Goal: Transaction & Acquisition: Download file/media

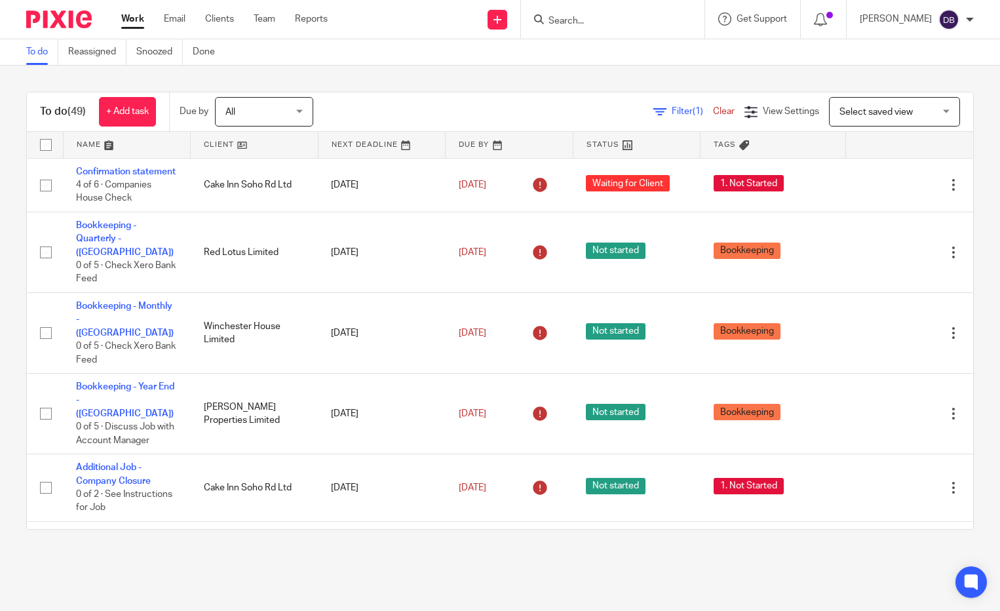
click at [398, 69] on div "To do (49) + Add task Due by All All Today Tomorrow This week Next week This mo…" at bounding box center [500, 311] width 1000 height 490
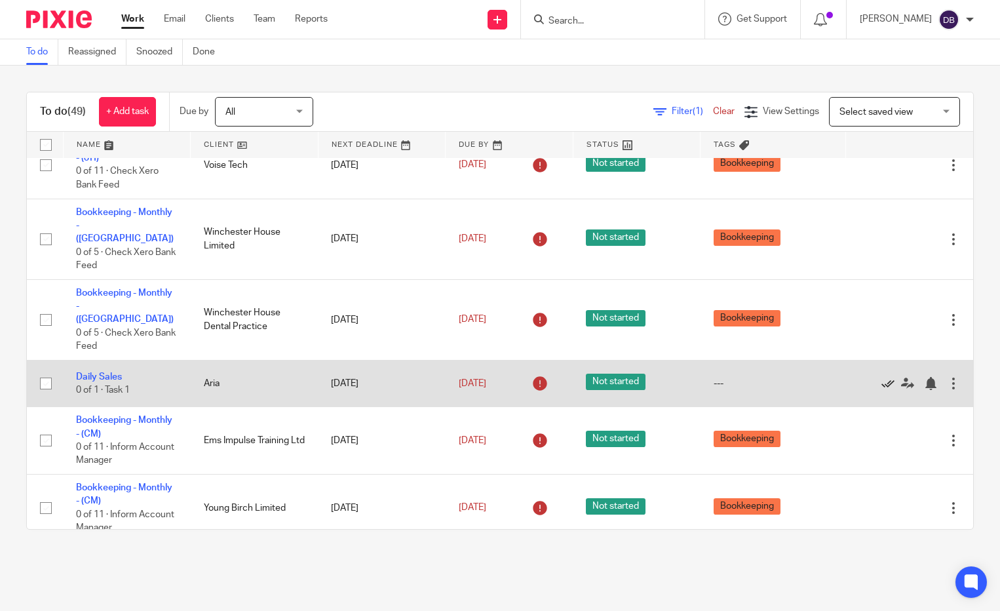
click at [882, 377] on icon at bounding box center [888, 383] width 13 height 13
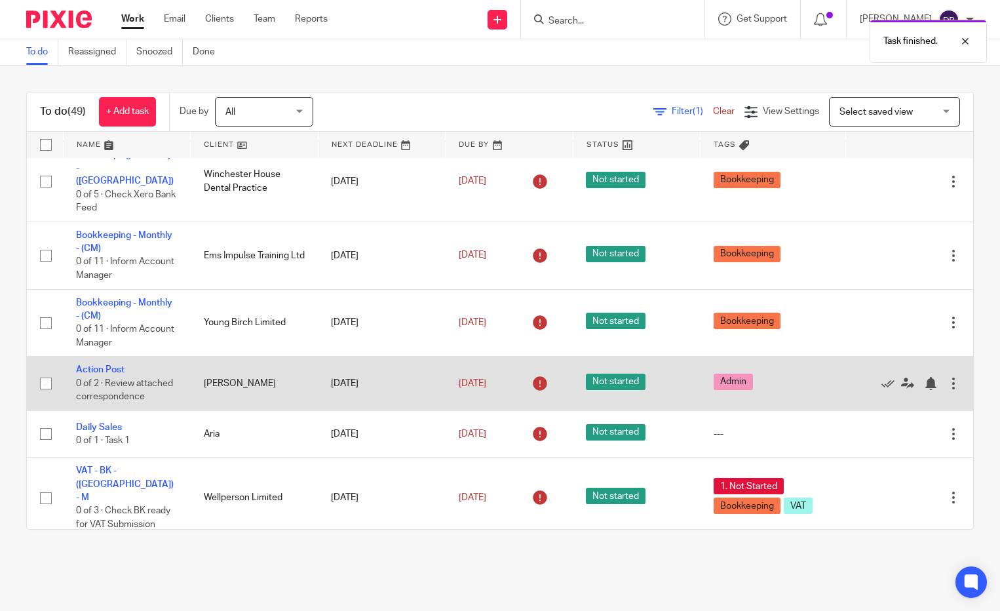
scroll to position [597, 0]
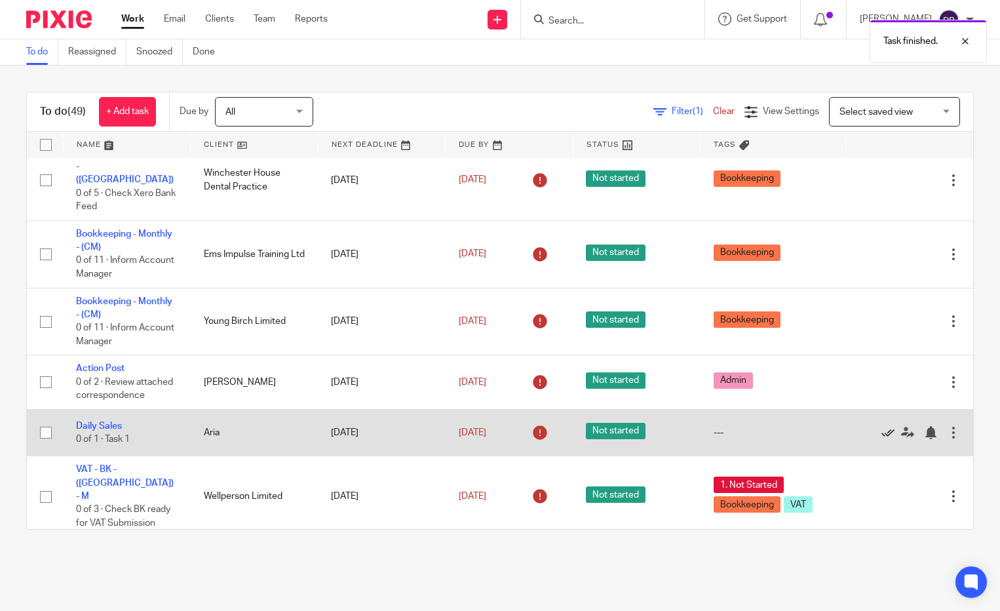
click at [882, 426] on icon at bounding box center [888, 432] width 13 height 13
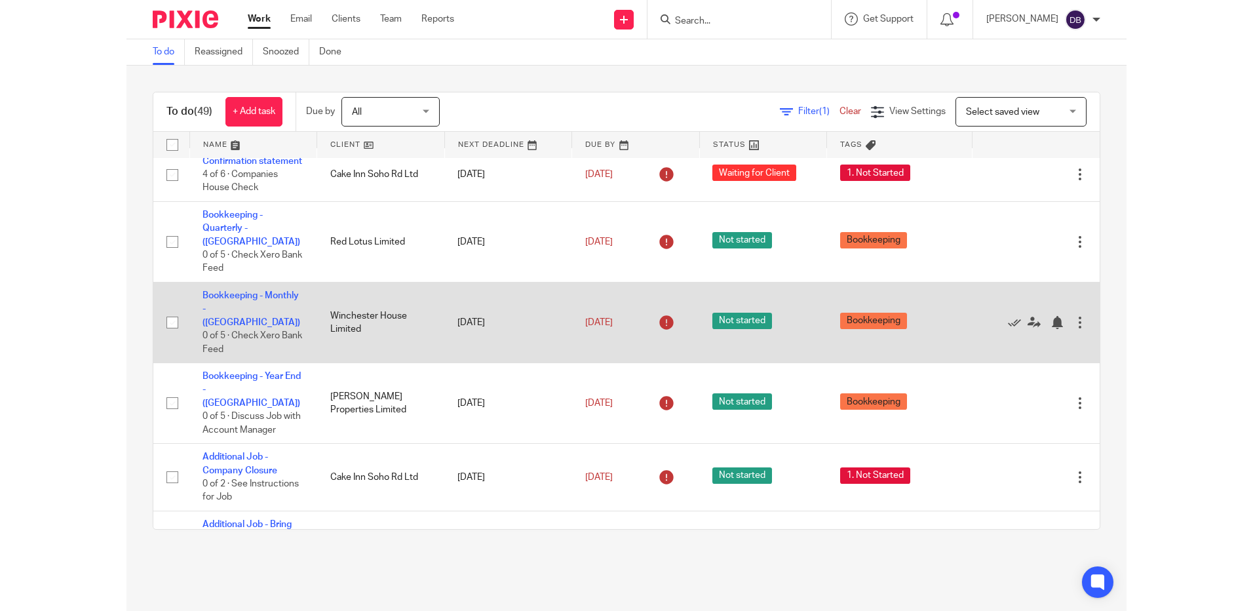
scroll to position [0, 0]
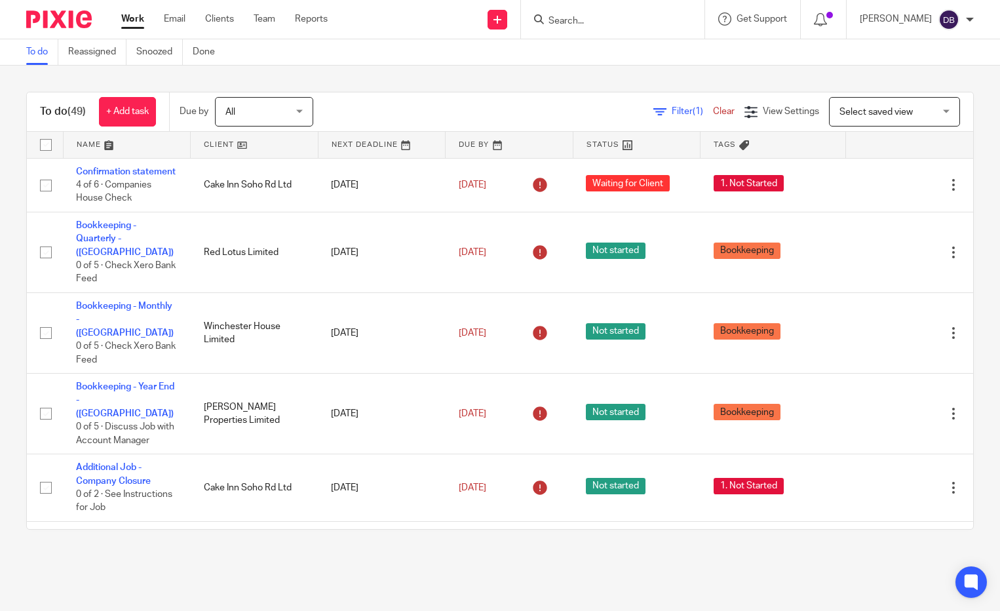
click at [614, 18] on input "Search" at bounding box center [606, 22] width 118 height 12
click at [597, 18] on input "Search" at bounding box center [606, 22] width 118 height 12
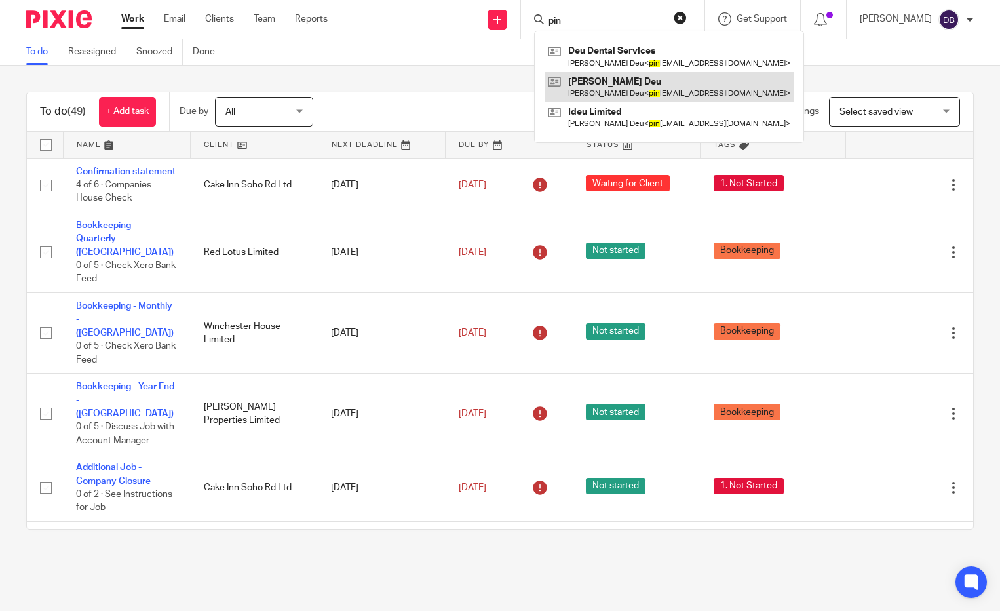
type input "pin"
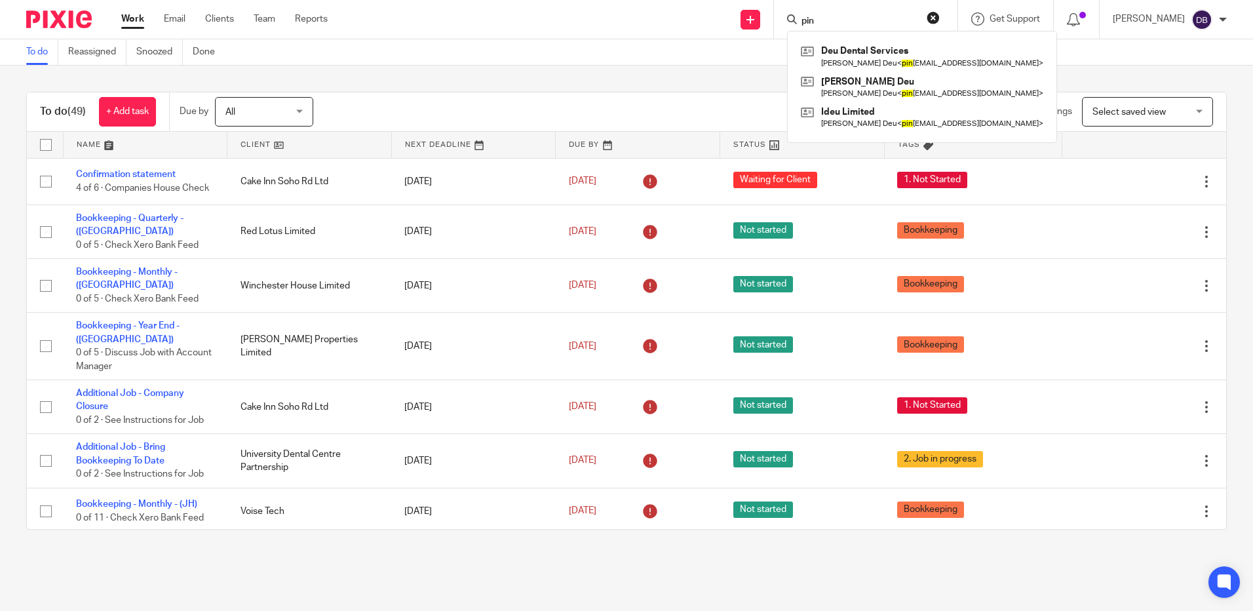
click at [612, 28] on div "Send new email Create task Add client Request signature pin Deu Dental Services…" at bounding box center [800, 19] width 906 height 39
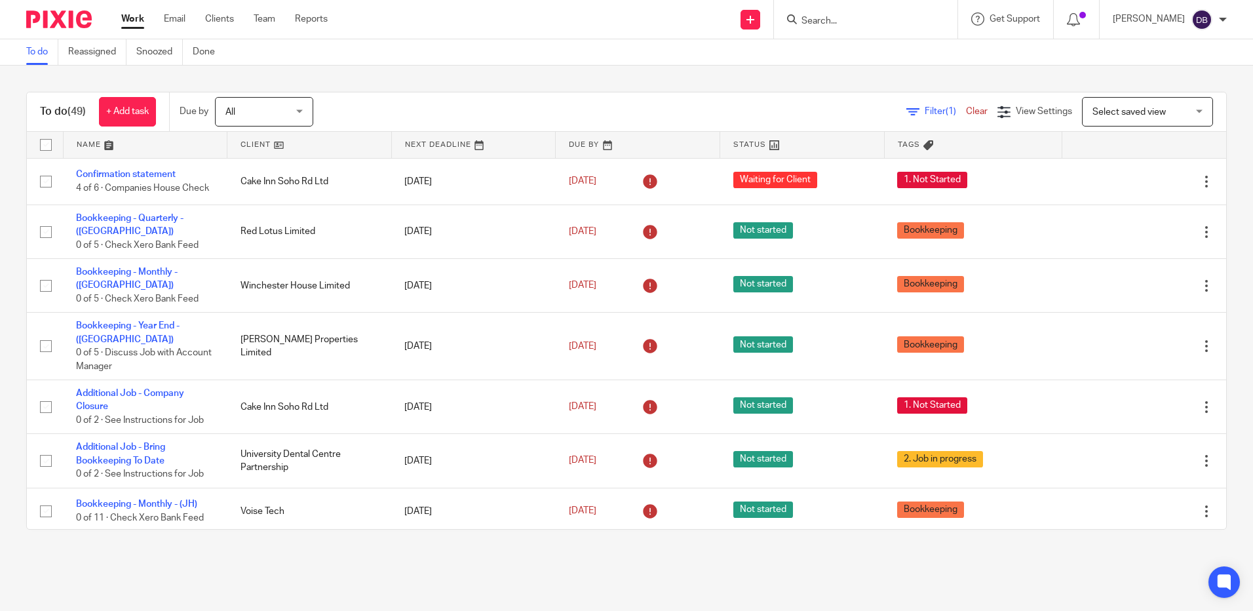
click at [408, 103] on div "Filter (1) Clear View Settings View Settings (1) Filters Clear Save Manage save…" at bounding box center [781, 111] width 890 height 29
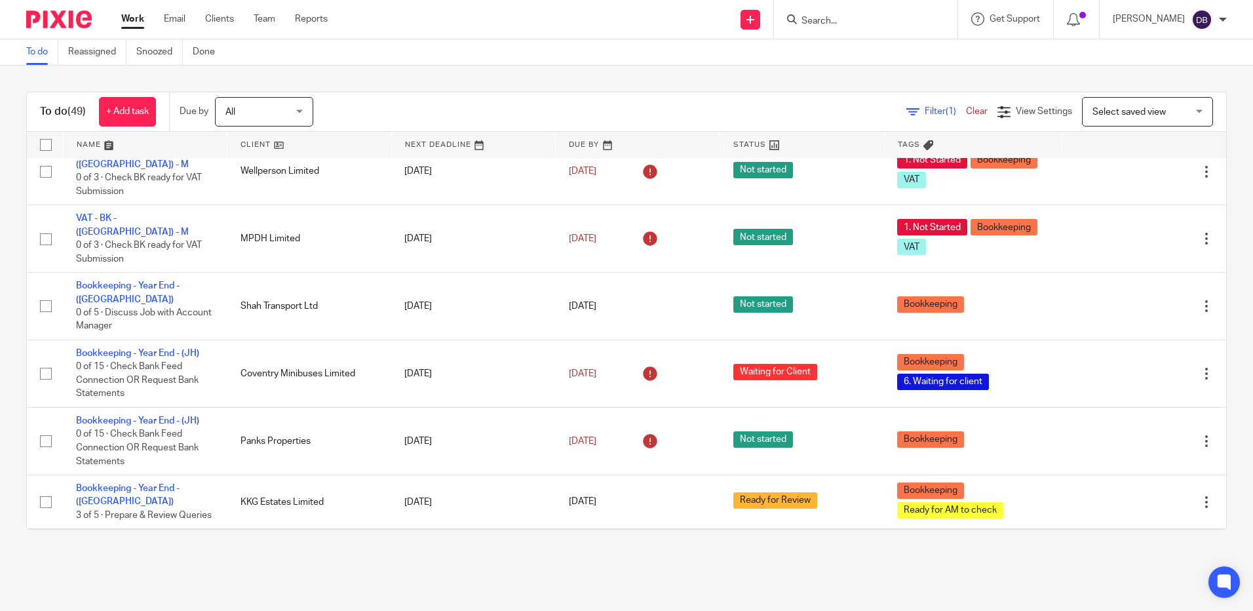
scroll to position [656, 0]
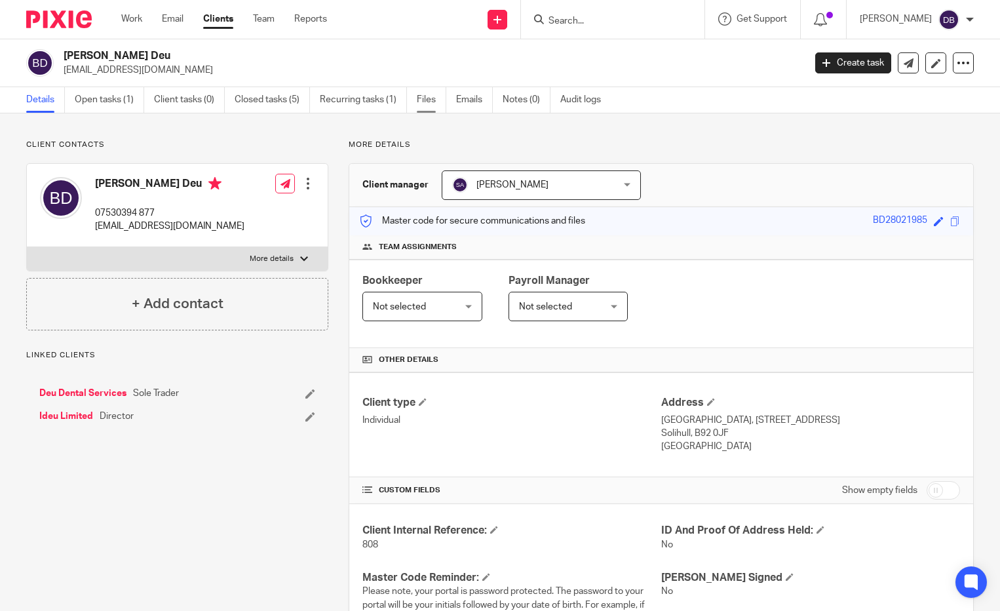
click at [430, 98] on link "Files" at bounding box center [431, 100] width 29 height 26
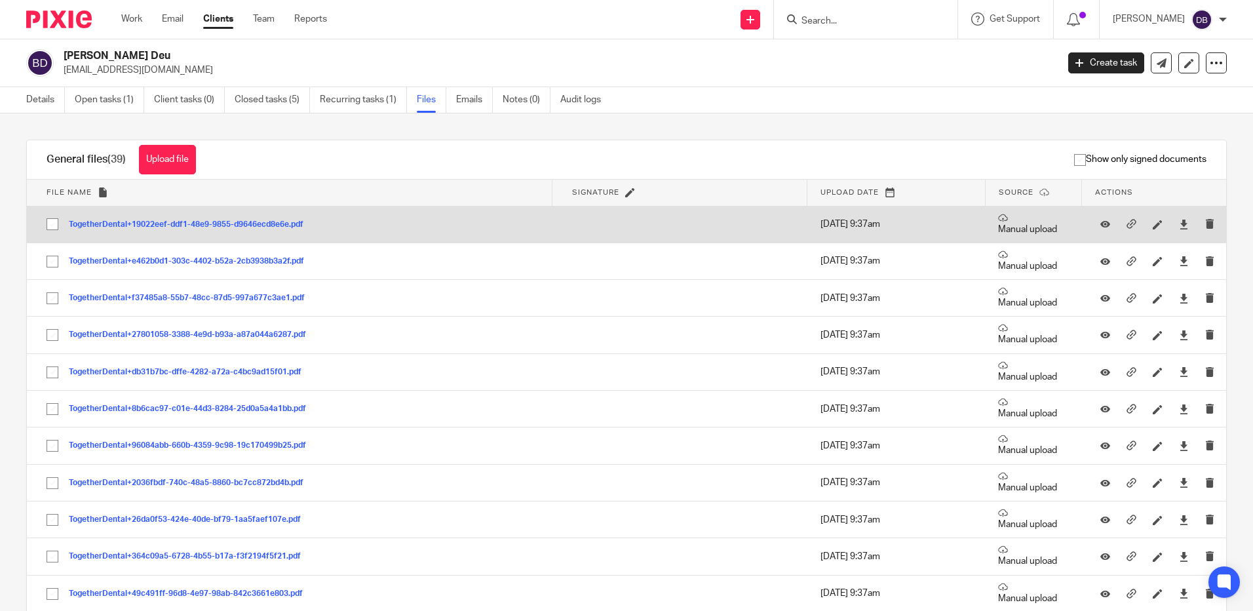
click at [41, 224] on input "checkbox" at bounding box center [52, 224] width 25 height 25
checkbox input "true"
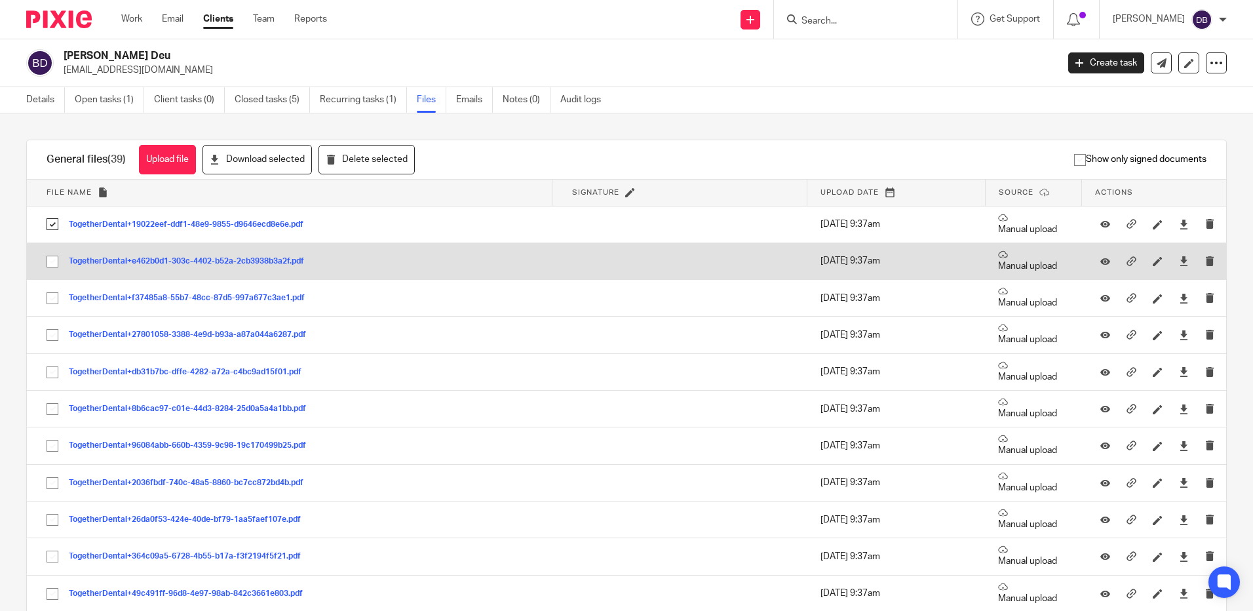
click at [54, 261] on input "checkbox" at bounding box center [52, 261] width 25 height 25
checkbox input "true"
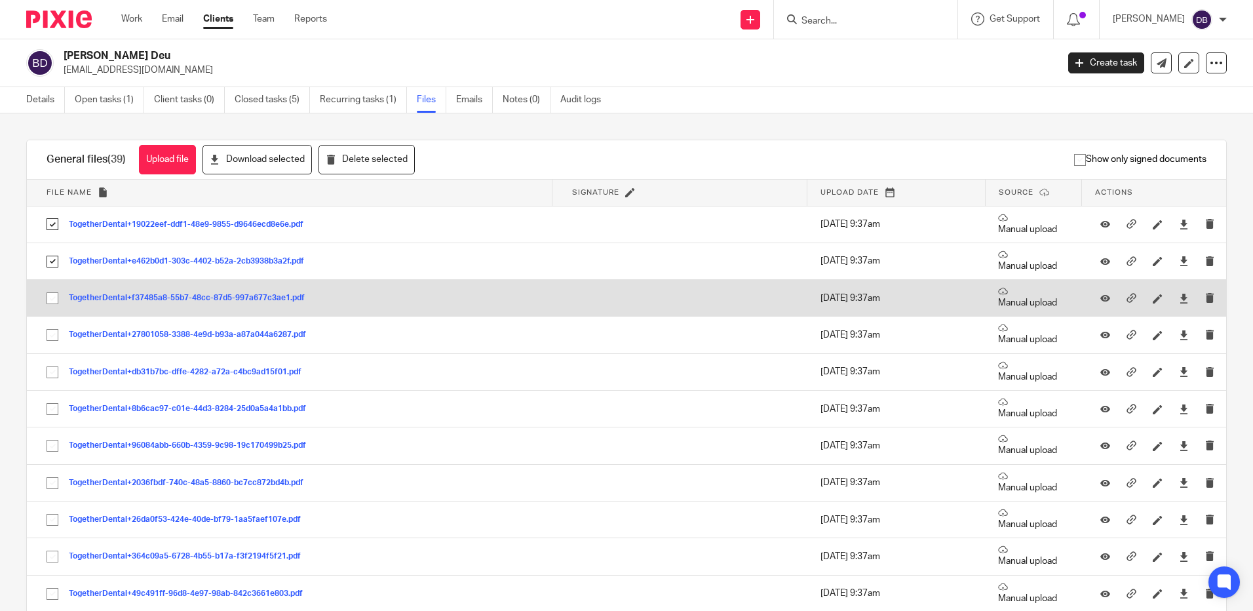
click at [54, 300] on input "checkbox" at bounding box center [52, 298] width 25 height 25
checkbox input "true"
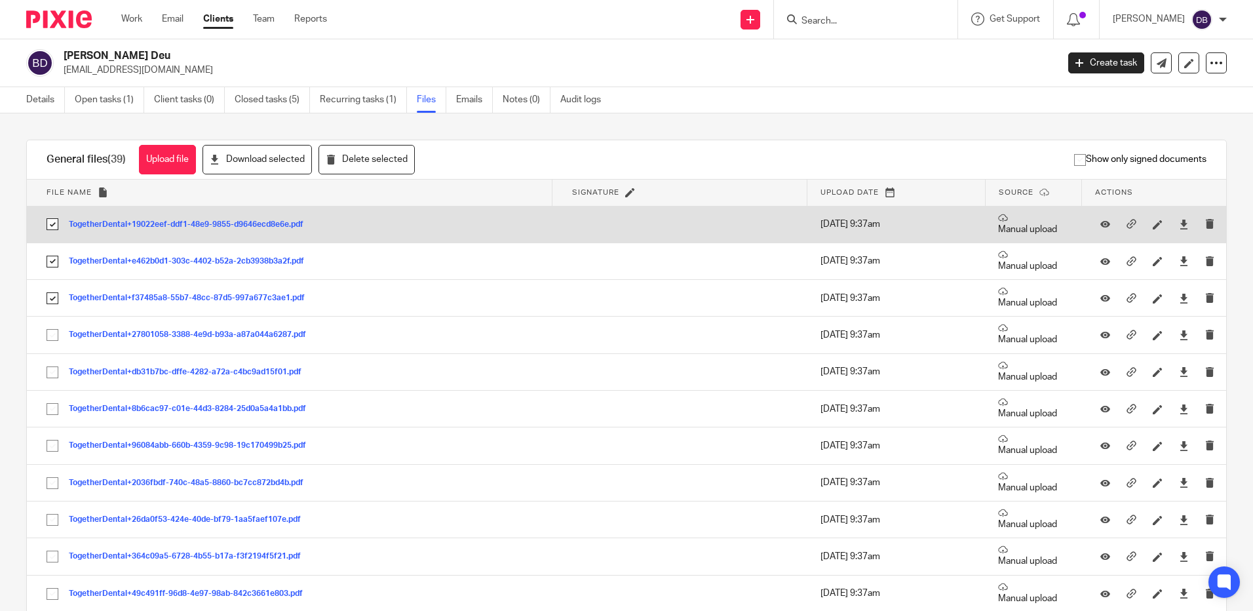
drag, startPoint x: 51, startPoint y: 219, endPoint x: 54, endPoint y: 227, distance: 8.9
click at [52, 220] on input "checkbox" at bounding box center [52, 224] width 25 height 25
checkbox input "false"
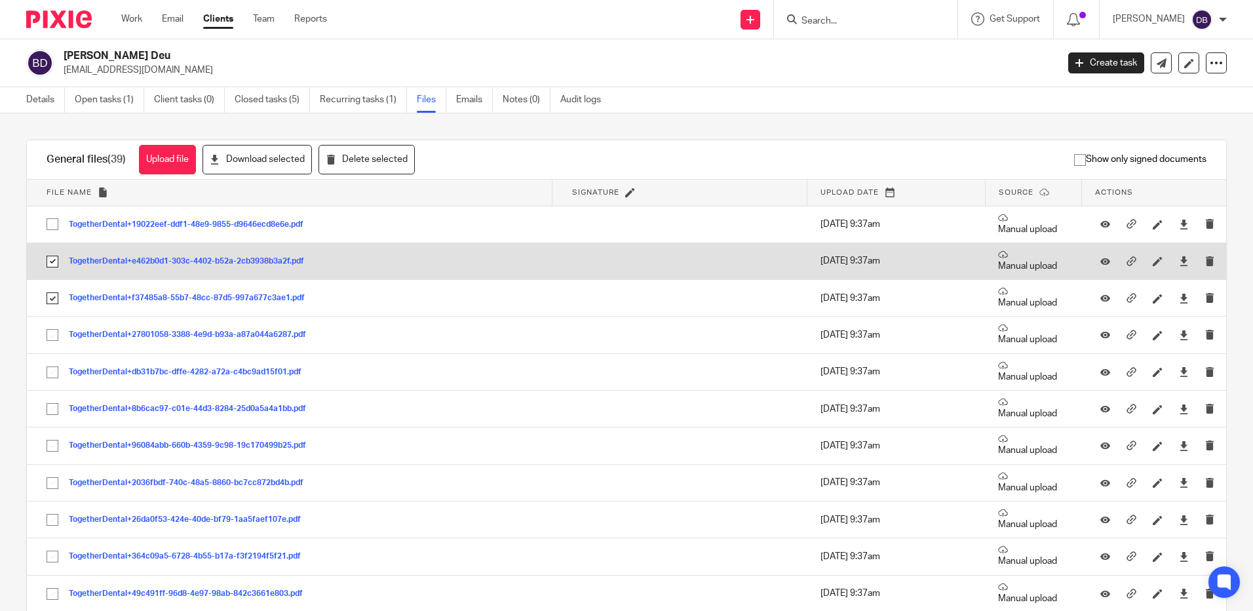
click at [56, 256] on input "checkbox" at bounding box center [52, 261] width 25 height 25
checkbox input "false"
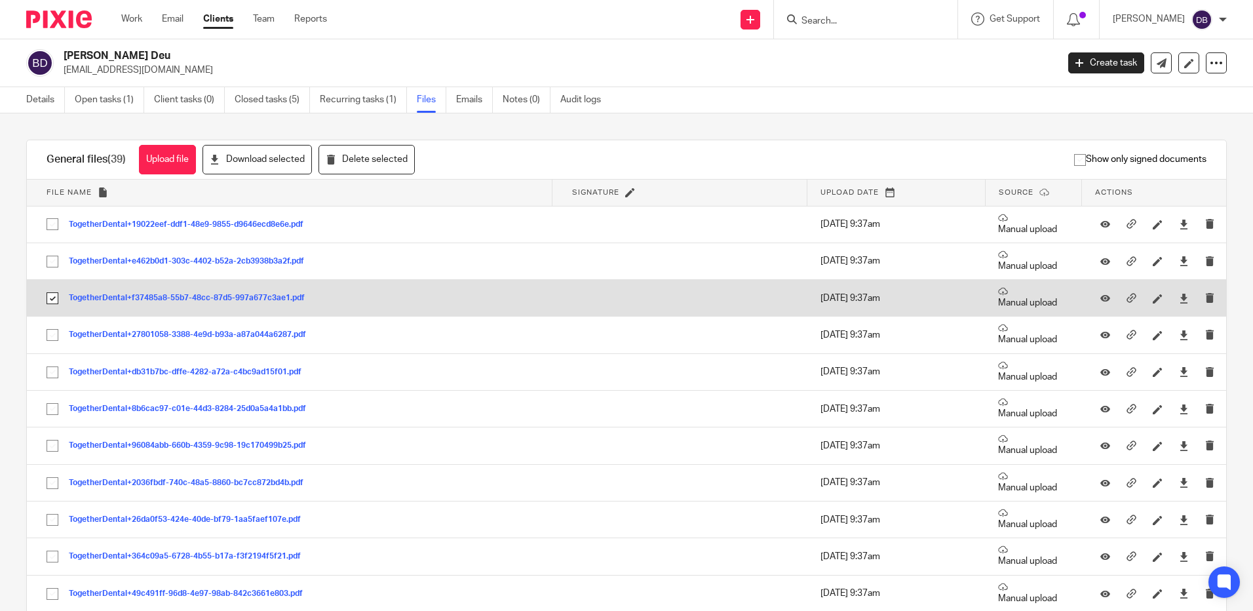
click at [50, 298] on input "checkbox" at bounding box center [52, 298] width 25 height 25
checkbox input "false"
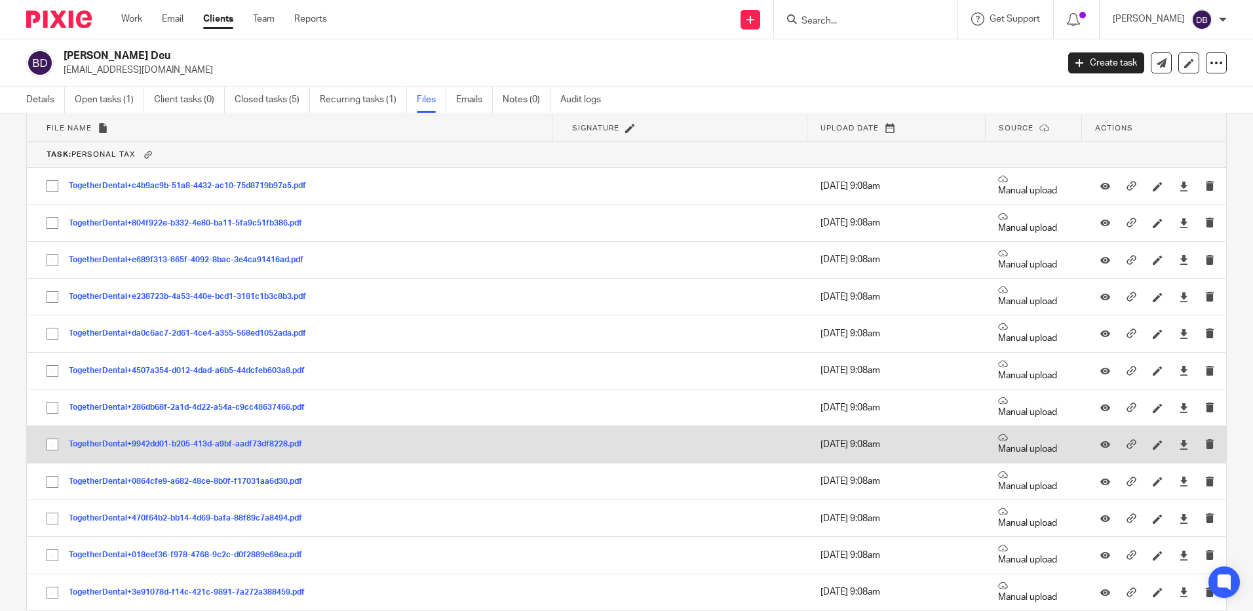
scroll to position [1573, 0]
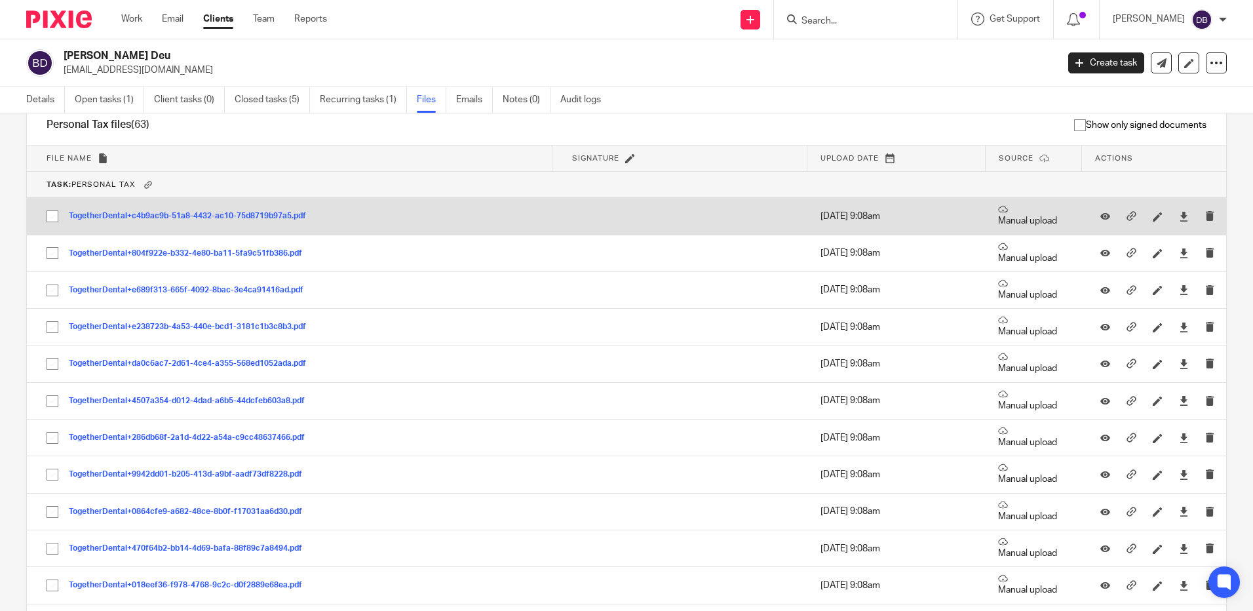
click at [54, 214] on input "checkbox" at bounding box center [52, 216] width 25 height 25
checkbox input "true"
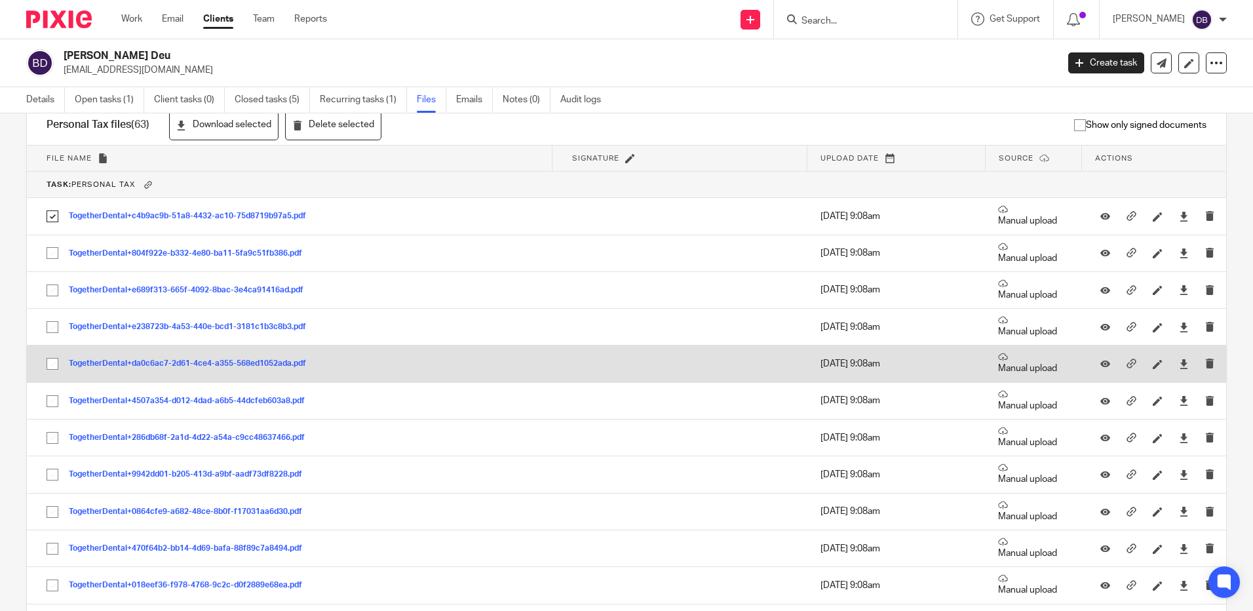
click at [53, 363] on input "checkbox" at bounding box center [52, 363] width 25 height 25
checkbox input "true"
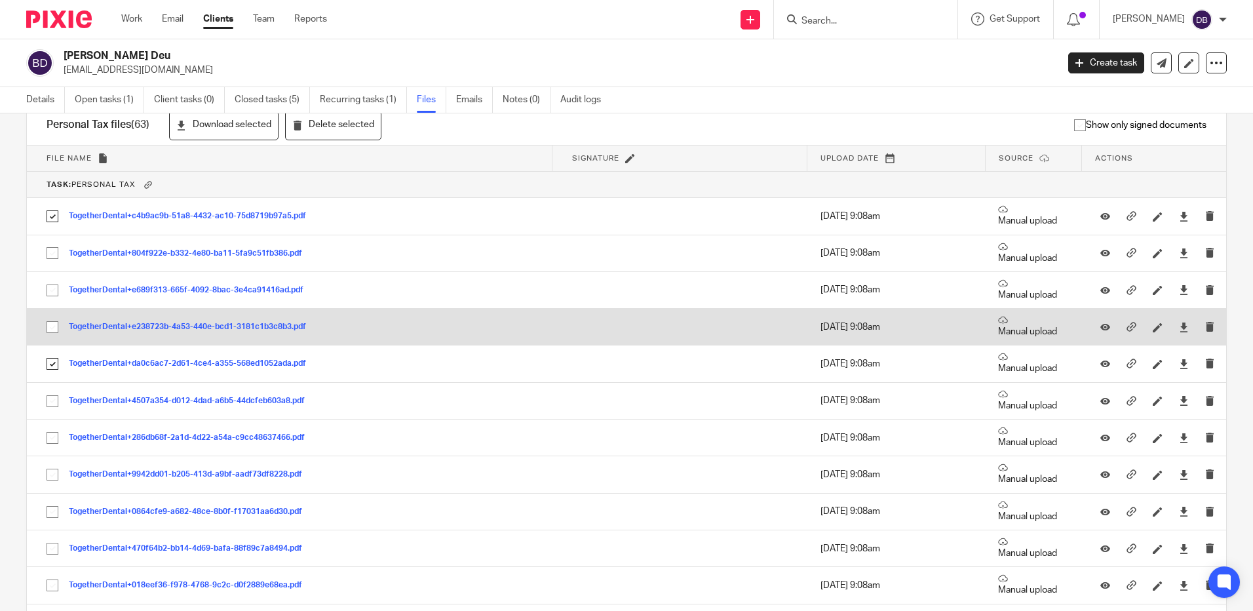
click at [50, 326] on input "checkbox" at bounding box center [52, 327] width 25 height 25
checkbox input "true"
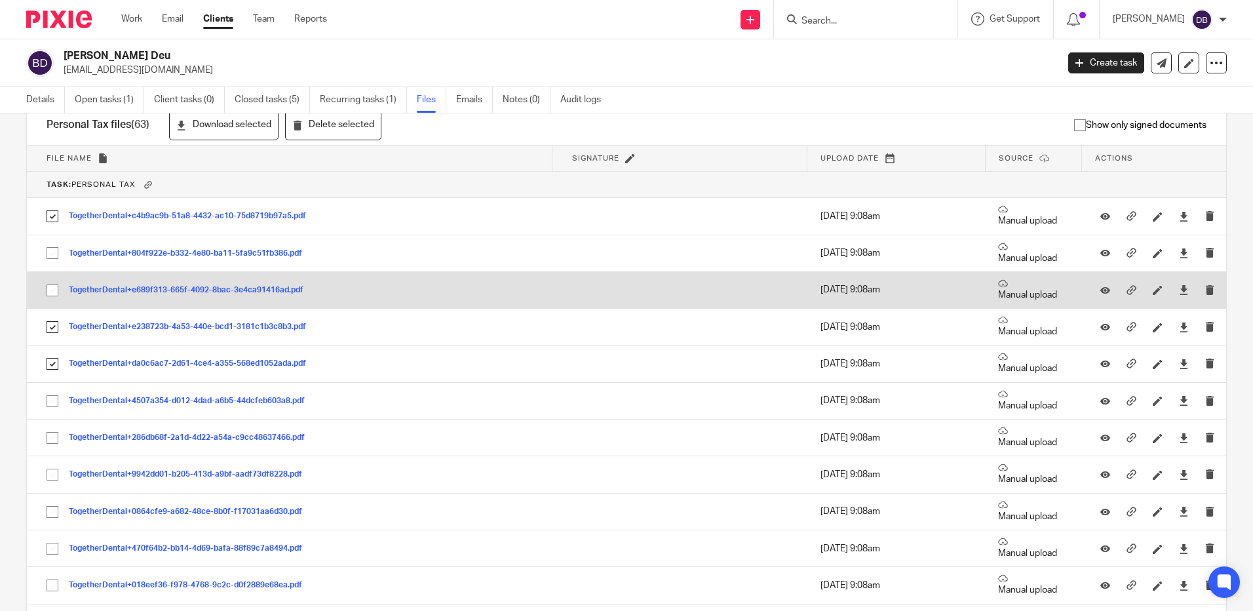
click at [49, 288] on input "checkbox" at bounding box center [52, 290] width 25 height 25
checkbox input "true"
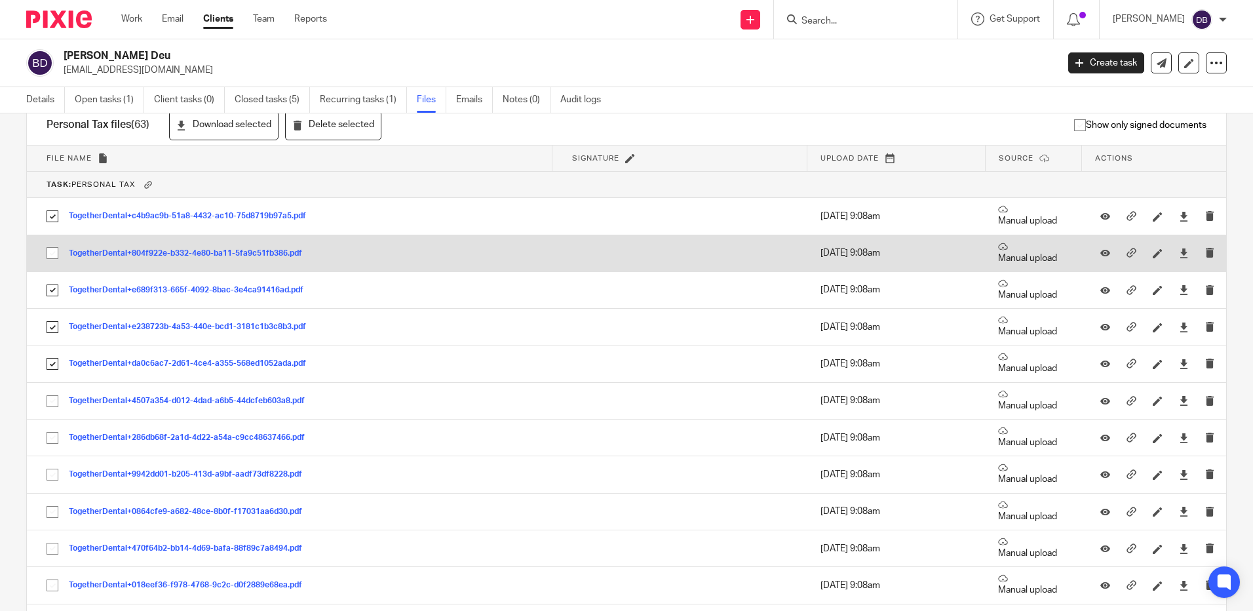
click at [52, 250] on input "checkbox" at bounding box center [52, 253] width 25 height 25
checkbox input "true"
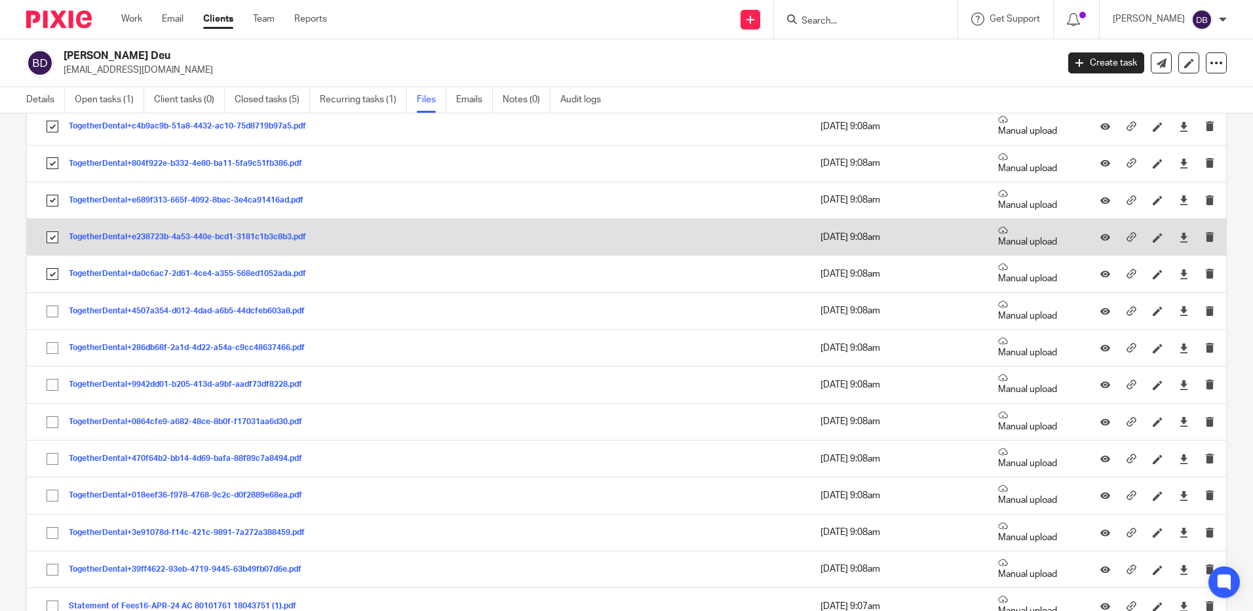
scroll to position [1835, 0]
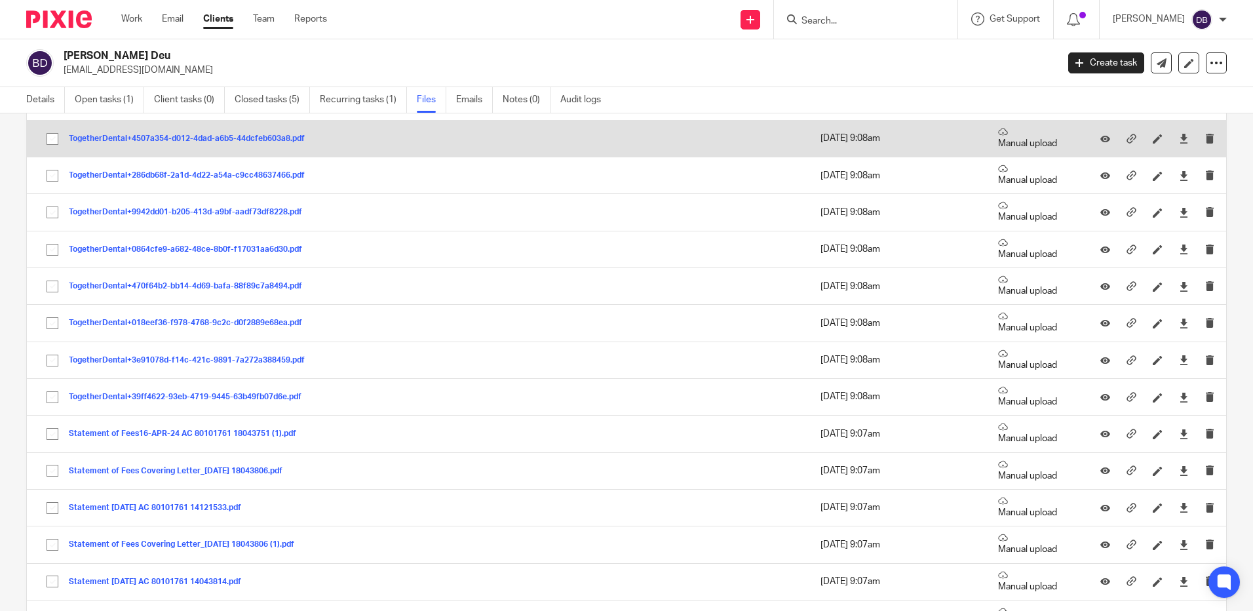
click at [50, 138] on input "checkbox" at bounding box center [52, 139] width 25 height 25
checkbox input "true"
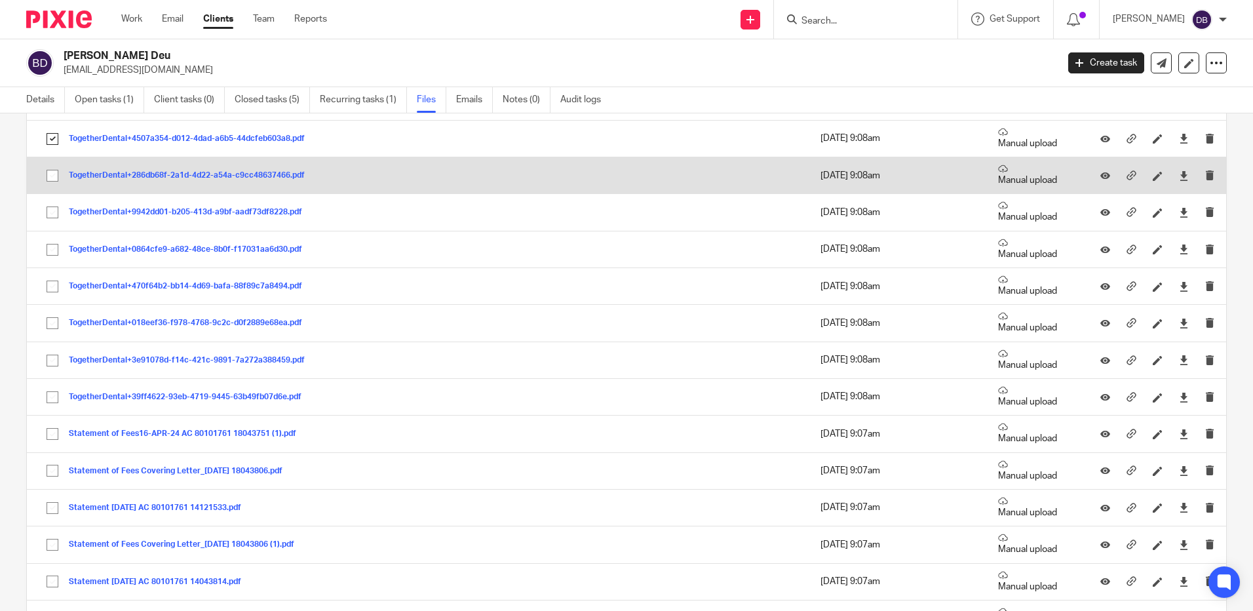
click at [55, 181] on input "checkbox" at bounding box center [52, 175] width 25 height 25
checkbox input "true"
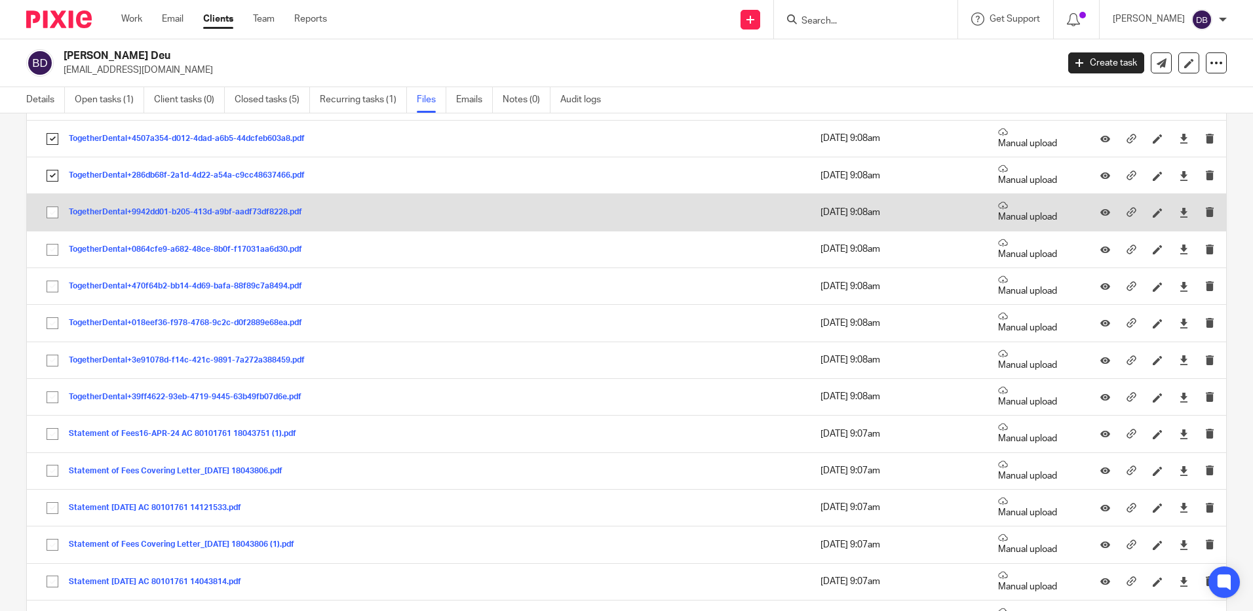
click at [54, 218] on input "checkbox" at bounding box center [52, 212] width 25 height 25
checkbox input "true"
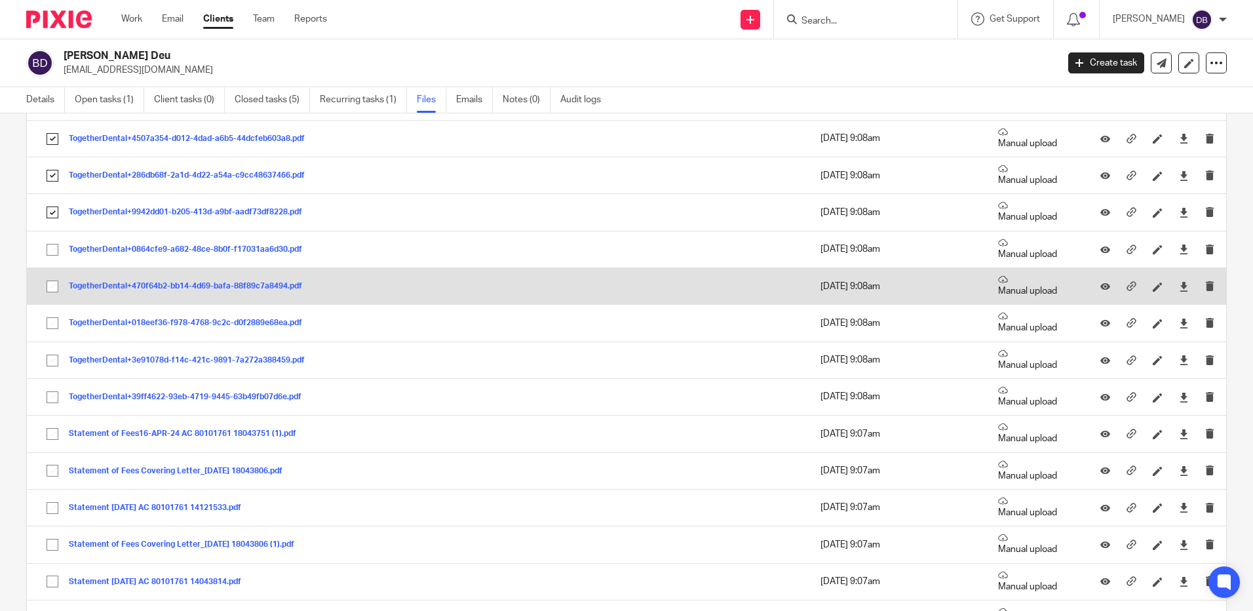
drag, startPoint x: 49, startPoint y: 252, endPoint x: 54, endPoint y: 280, distance: 28.7
click at [50, 252] on input "checkbox" at bounding box center [52, 249] width 25 height 25
checkbox input "true"
click at [52, 291] on input "checkbox" at bounding box center [52, 286] width 25 height 25
checkbox input "true"
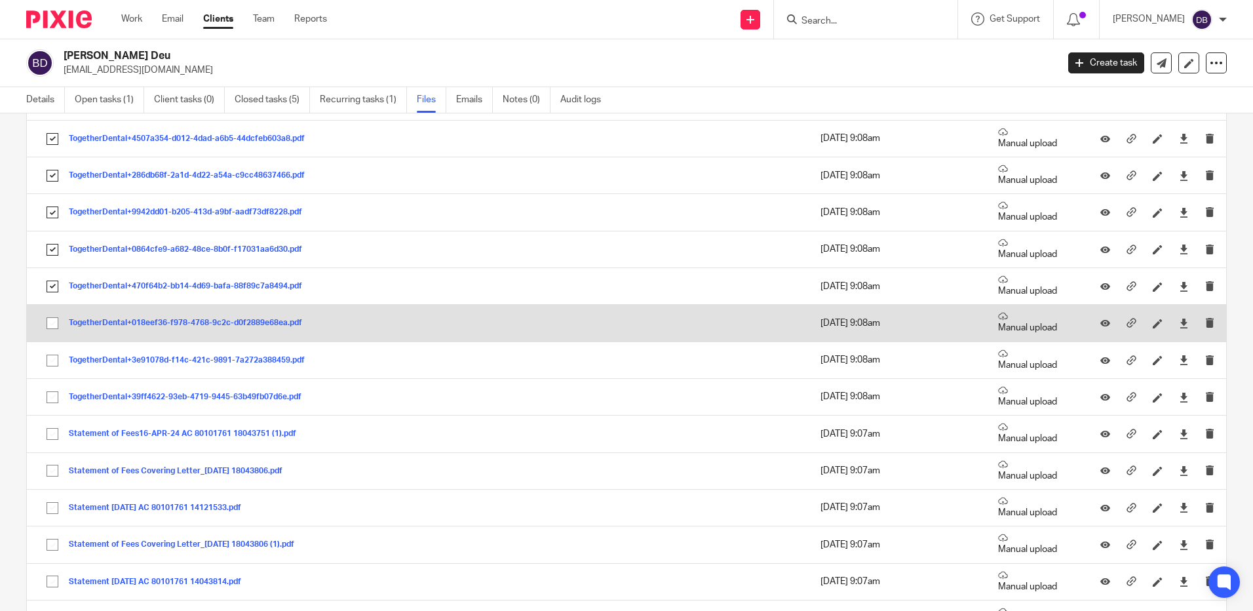
click at [50, 321] on input "checkbox" at bounding box center [52, 323] width 25 height 25
checkbox input "true"
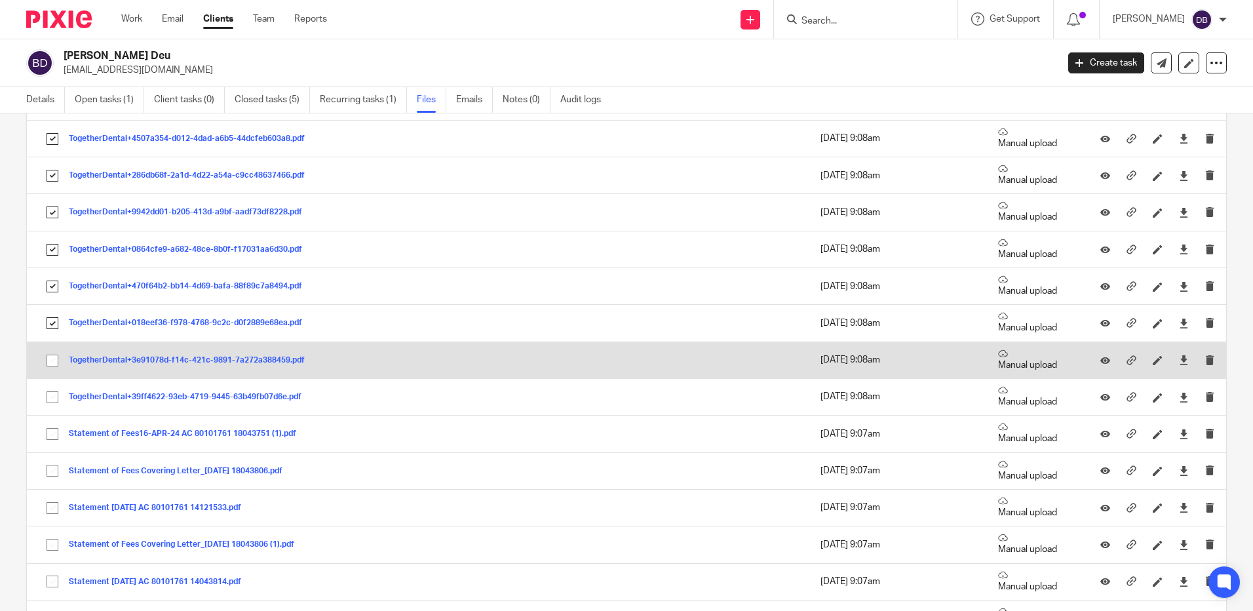
click at [49, 358] on input "checkbox" at bounding box center [52, 360] width 25 height 25
checkbox input "true"
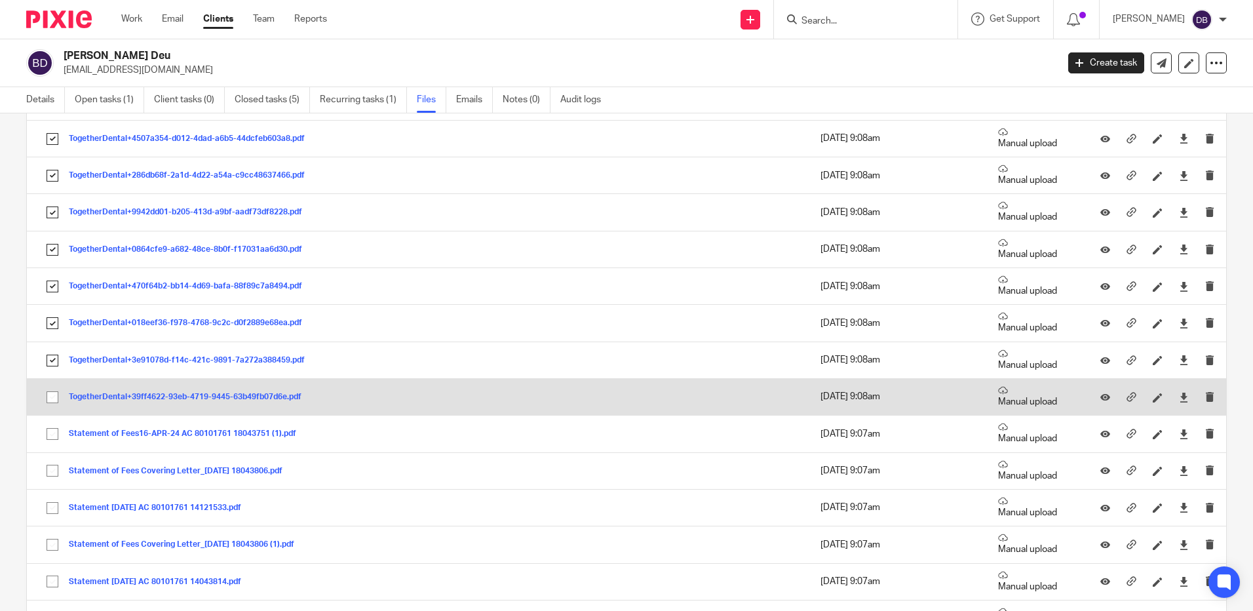
click at [55, 391] on input "checkbox" at bounding box center [52, 397] width 25 height 25
checkbox input "true"
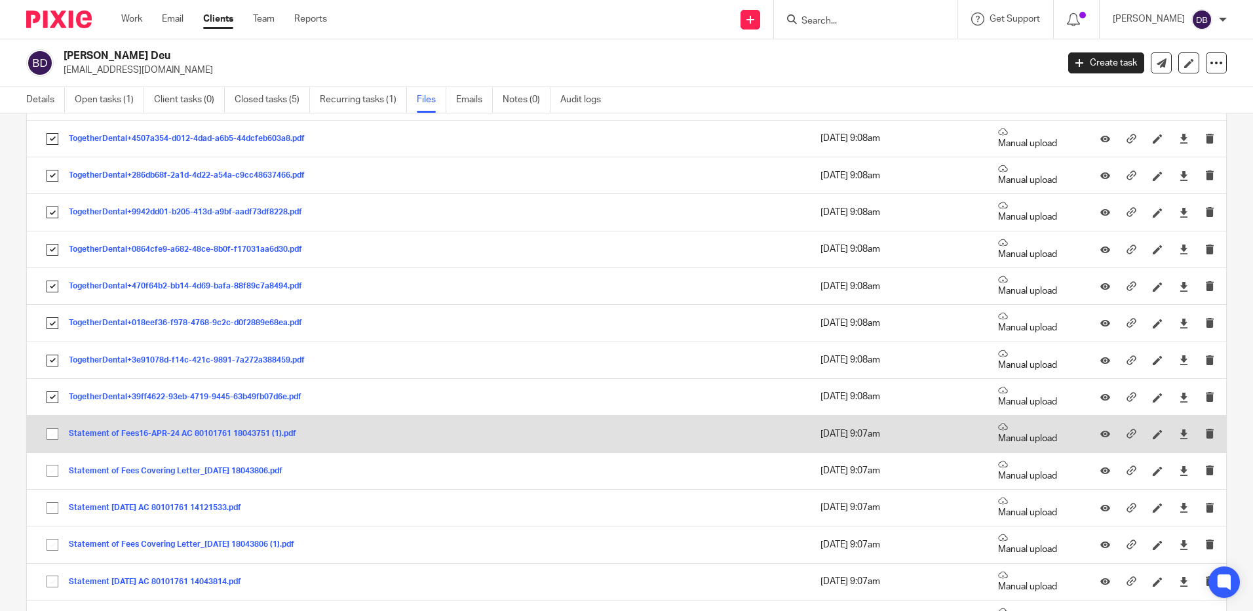
click at [53, 435] on input "checkbox" at bounding box center [52, 434] width 25 height 25
checkbox input "true"
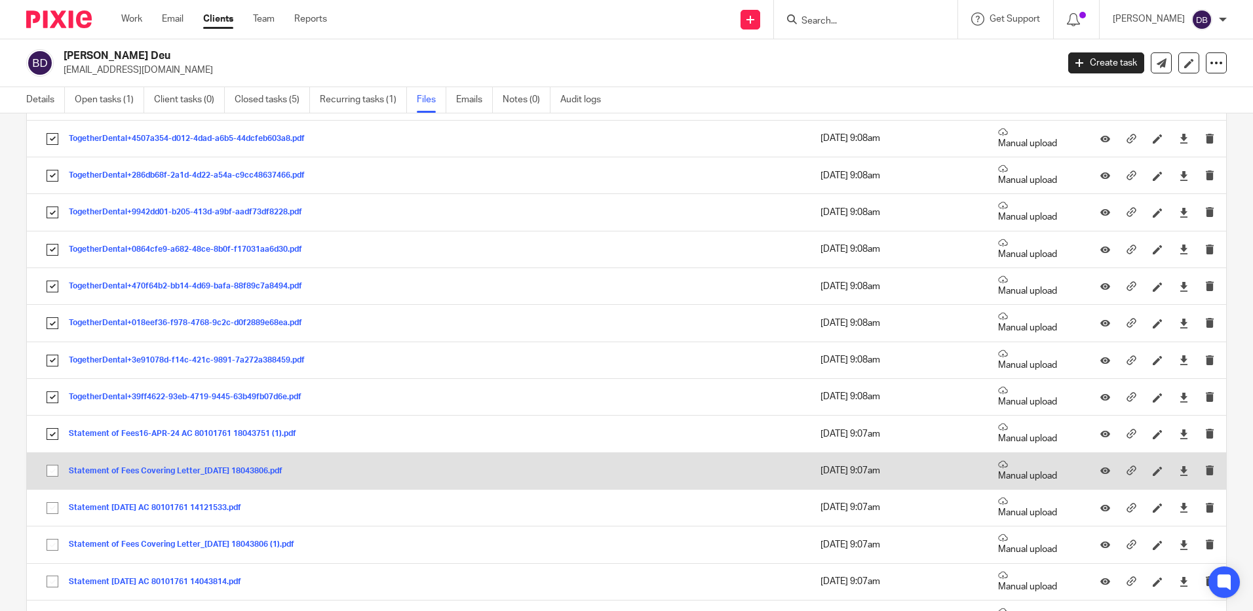
click at [52, 469] on input "checkbox" at bounding box center [52, 470] width 25 height 25
checkbox input "true"
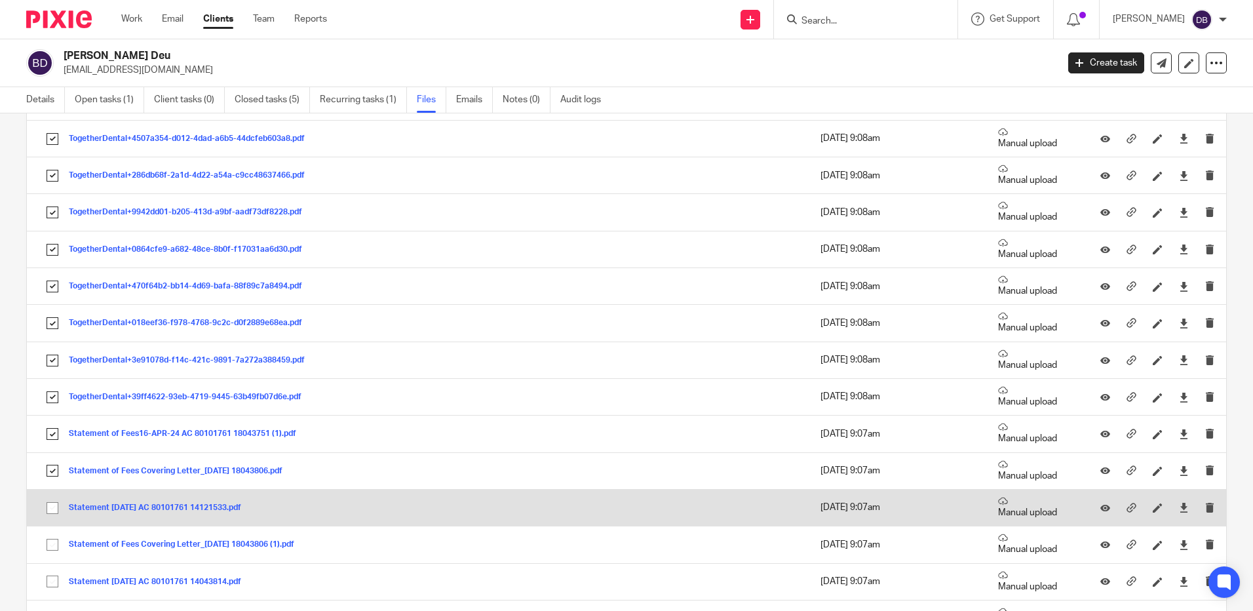
click at [55, 512] on input "checkbox" at bounding box center [52, 508] width 25 height 25
checkbox input "true"
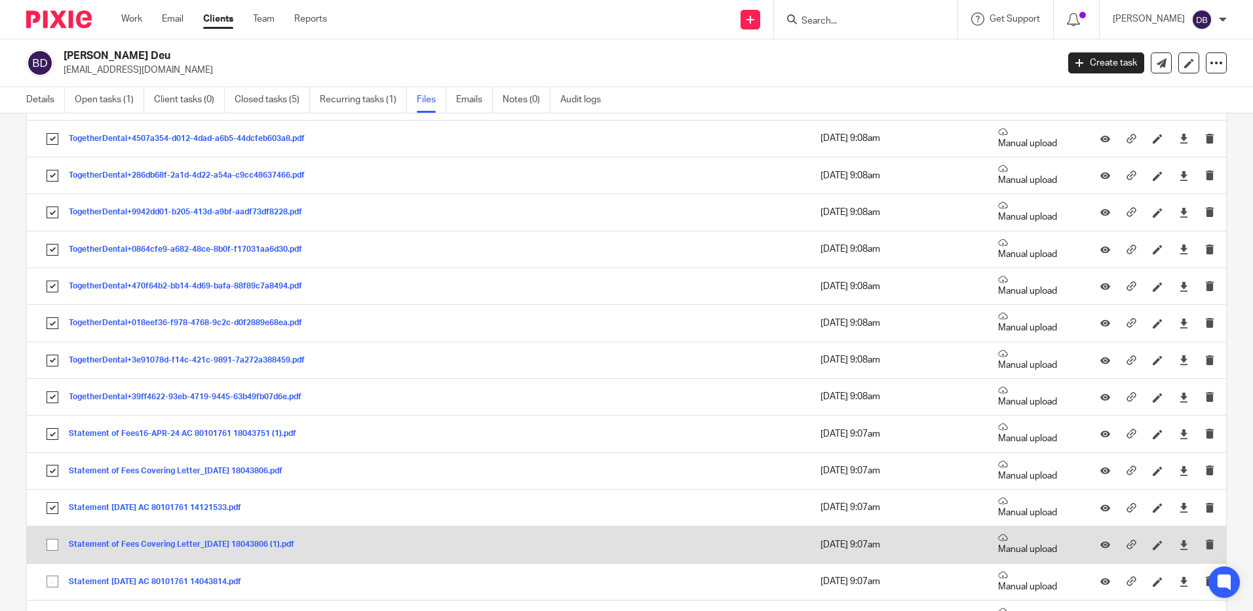
click at [55, 555] on input "checkbox" at bounding box center [52, 544] width 25 height 25
checkbox input "true"
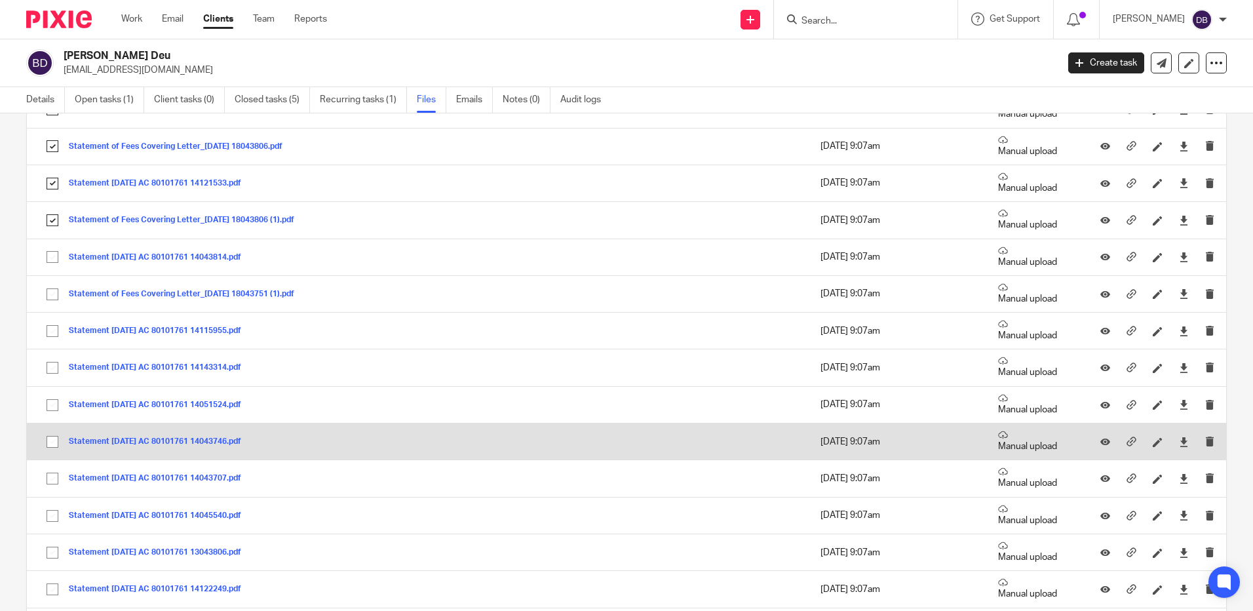
scroll to position [2163, 0]
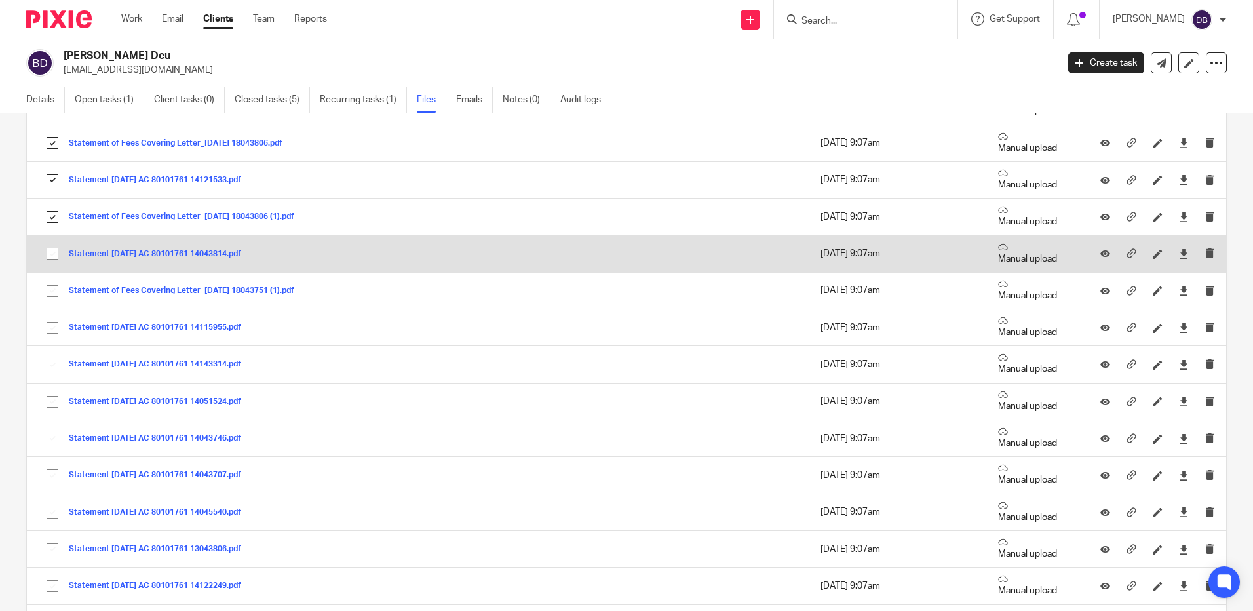
click at [49, 255] on input "checkbox" at bounding box center [52, 253] width 25 height 25
checkbox input "true"
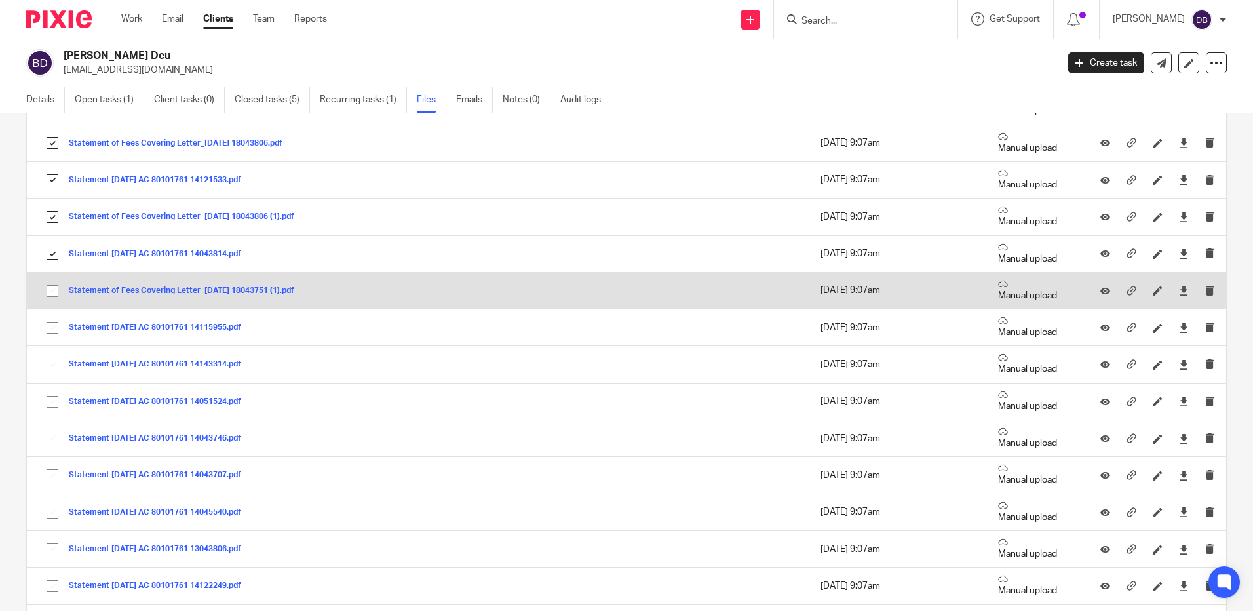
click at [52, 290] on input "checkbox" at bounding box center [52, 291] width 25 height 25
checkbox input "true"
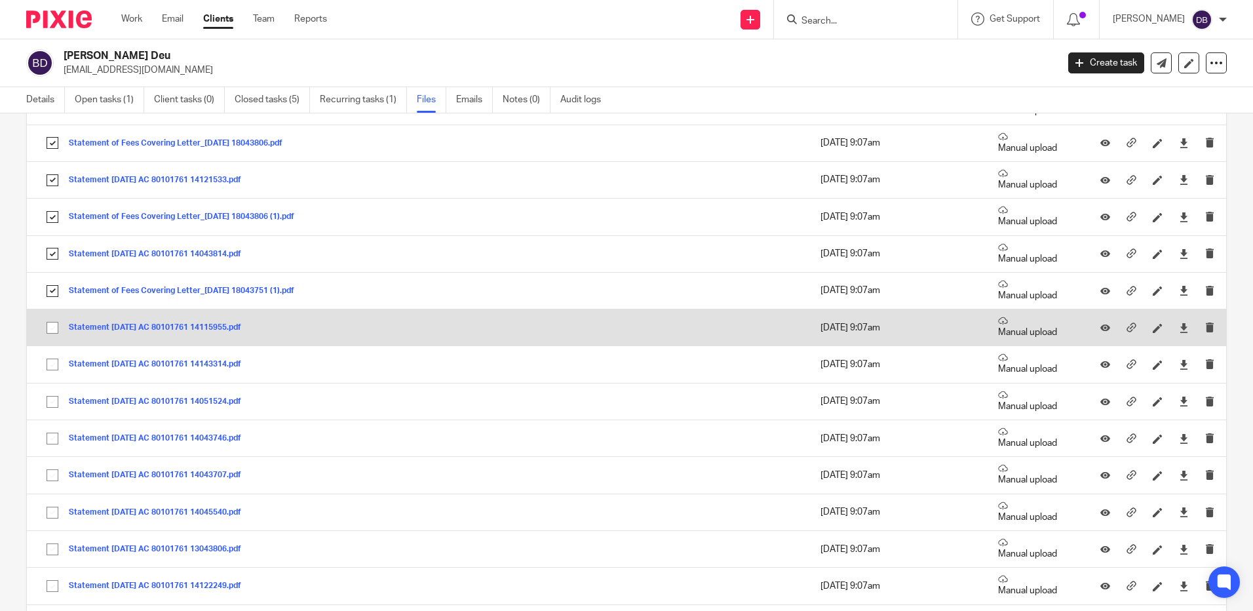
click at [52, 321] on input "checkbox" at bounding box center [52, 327] width 25 height 25
drag, startPoint x: 54, startPoint y: 328, endPoint x: 55, endPoint y: 348, distance: 19.7
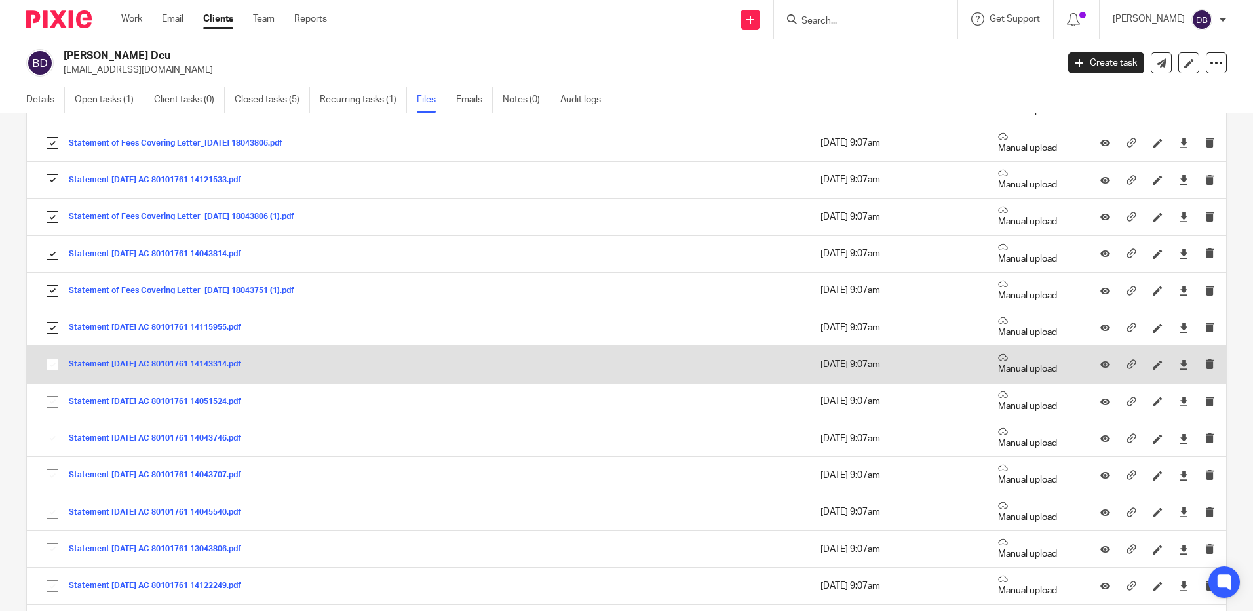
click at [54, 328] on input "checkbox" at bounding box center [52, 327] width 25 height 25
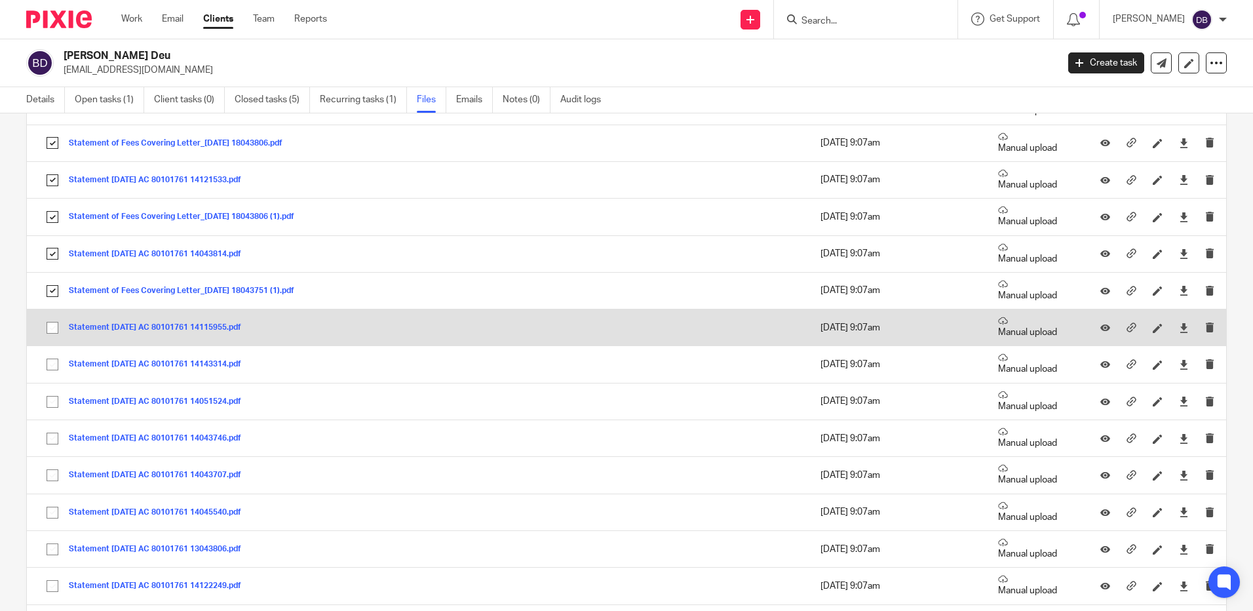
click at [54, 321] on input "checkbox" at bounding box center [52, 327] width 25 height 25
checkbox input "true"
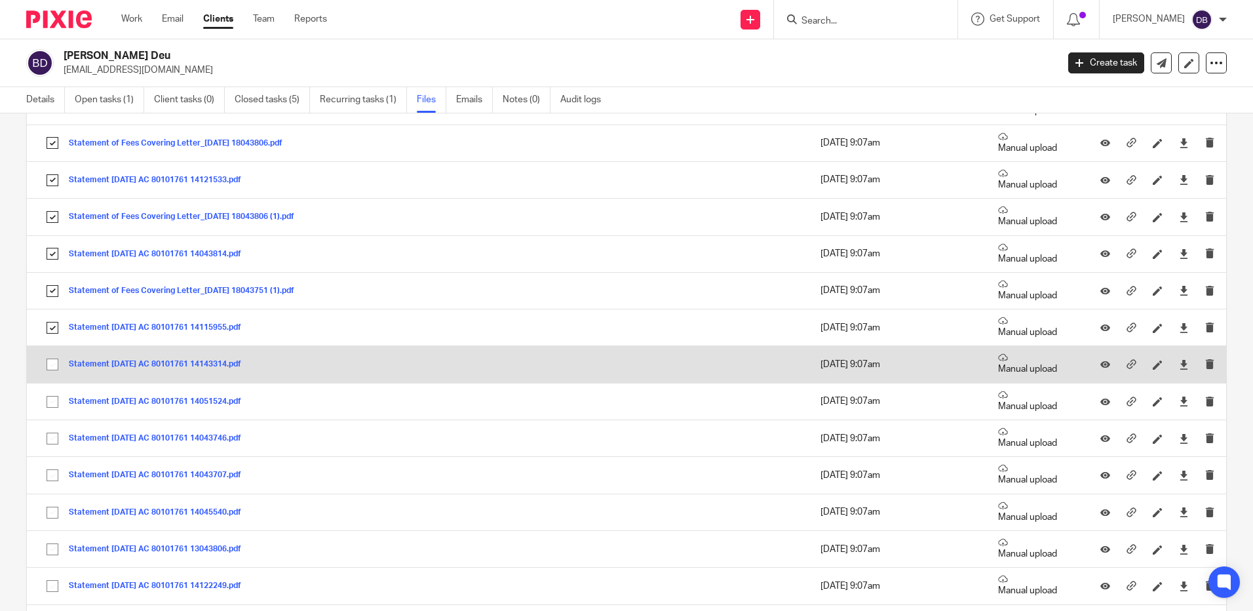
click at [49, 369] on input "checkbox" at bounding box center [52, 364] width 25 height 25
checkbox input "true"
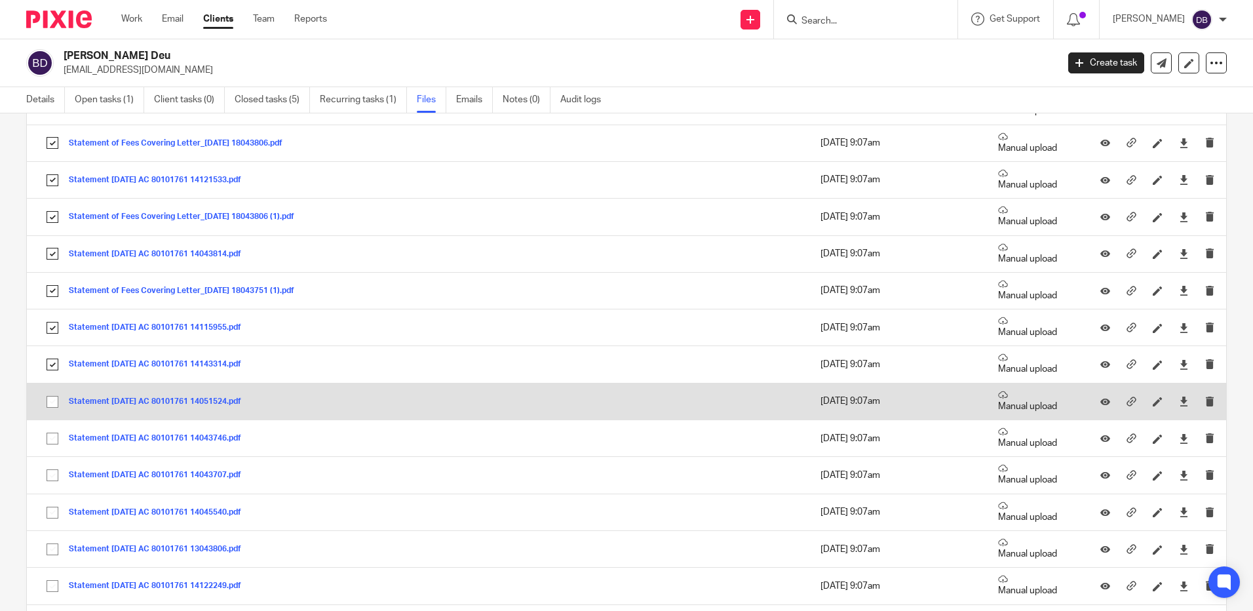
click at [53, 397] on input "checkbox" at bounding box center [52, 401] width 25 height 25
checkbox input "true"
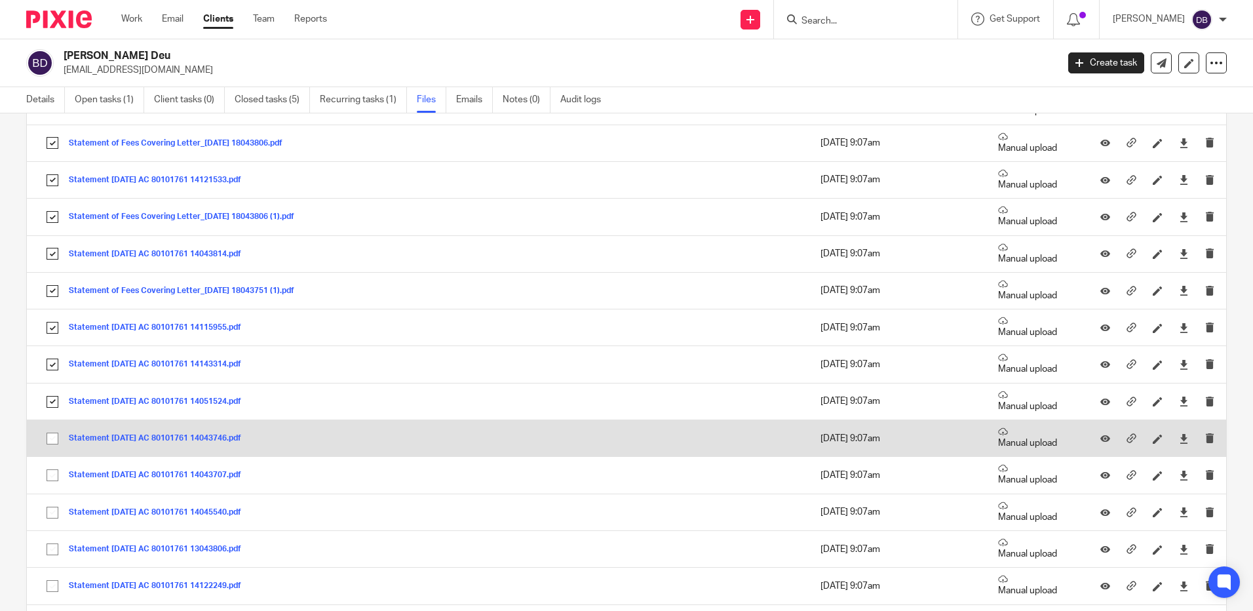
click at [52, 445] on input "checkbox" at bounding box center [52, 438] width 25 height 25
checkbox input "true"
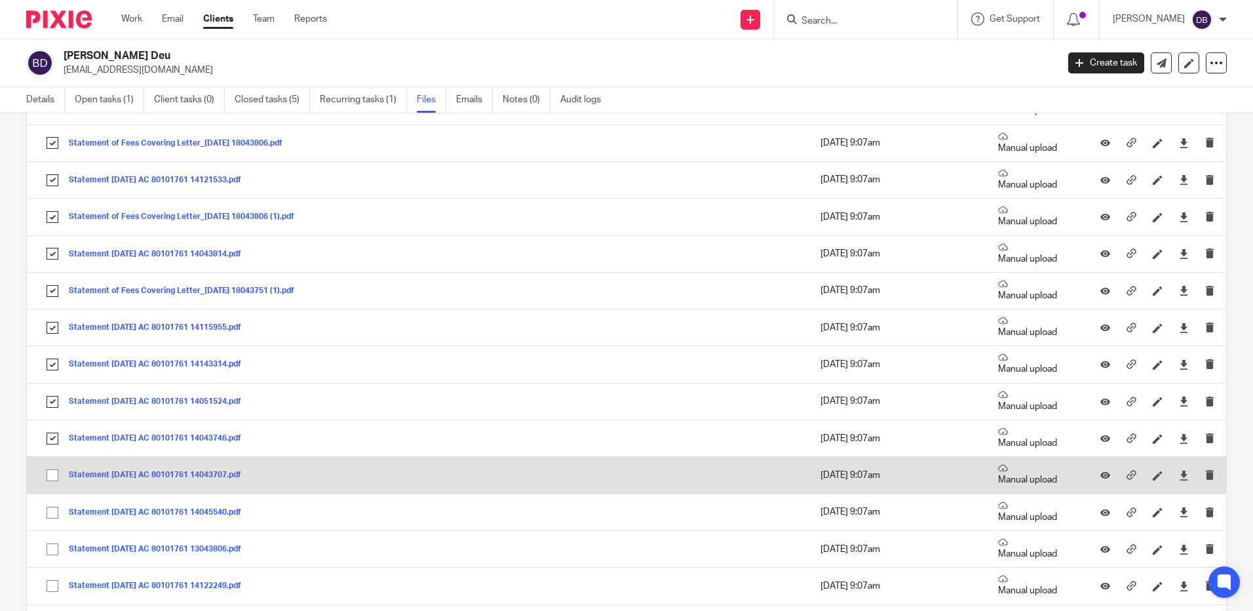
click at [53, 477] on input "checkbox" at bounding box center [52, 475] width 25 height 25
checkbox input "true"
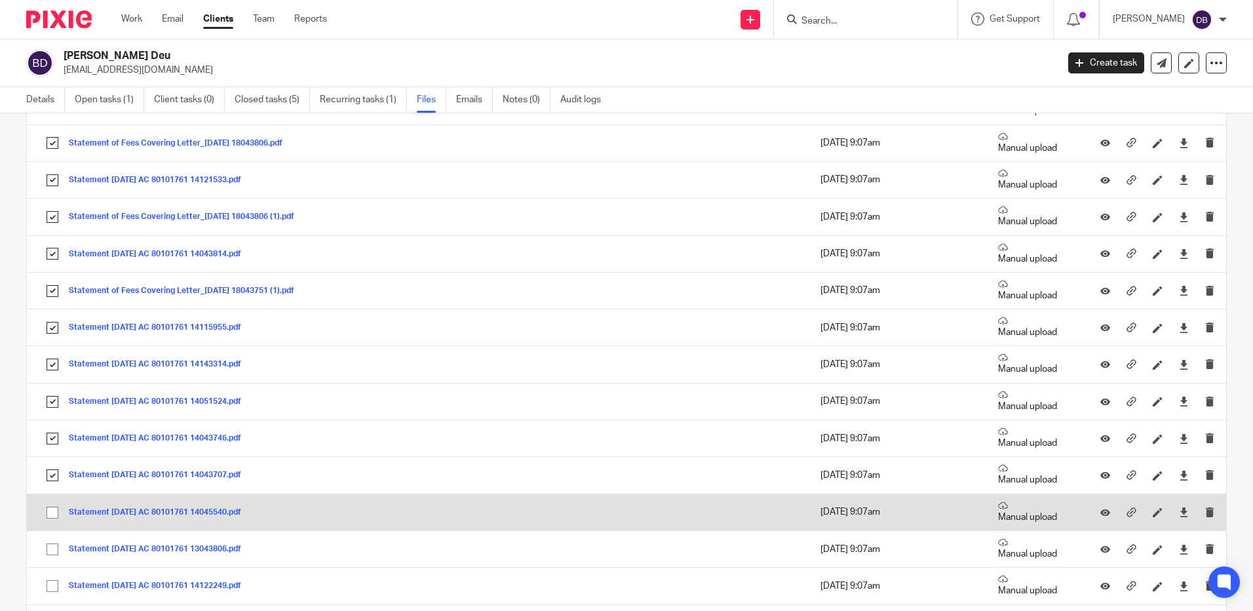
click at [54, 518] on input "checkbox" at bounding box center [52, 512] width 25 height 25
checkbox input "true"
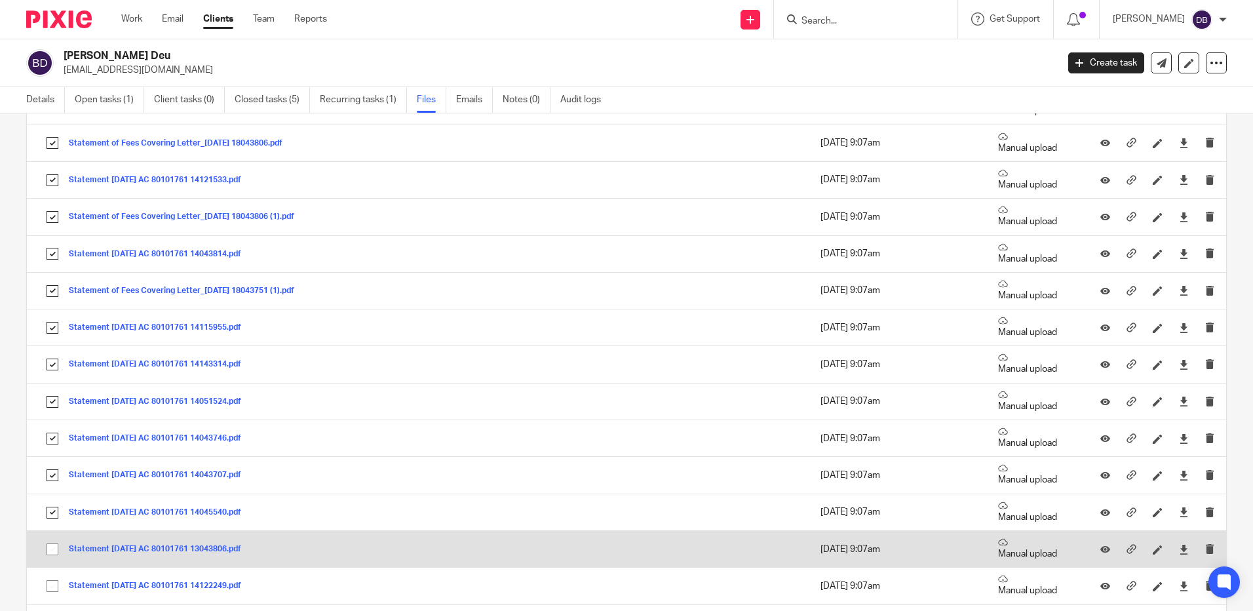
click at [52, 549] on input "checkbox" at bounding box center [52, 549] width 25 height 25
checkbox input "true"
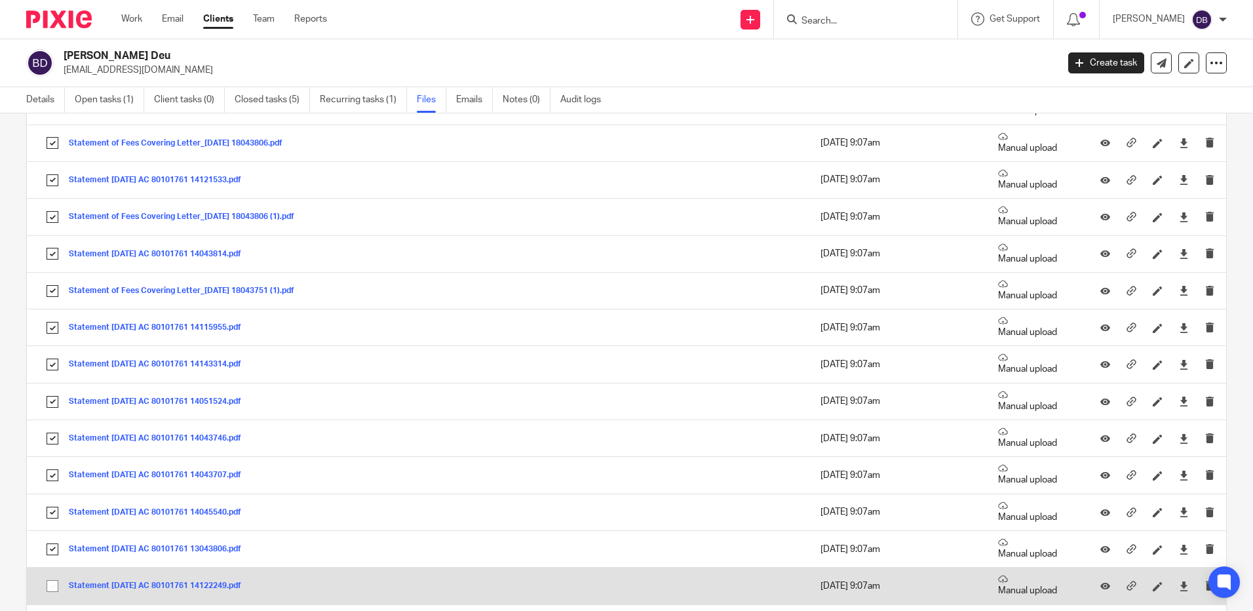
click at [55, 586] on input "checkbox" at bounding box center [52, 586] width 25 height 25
checkbox input "true"
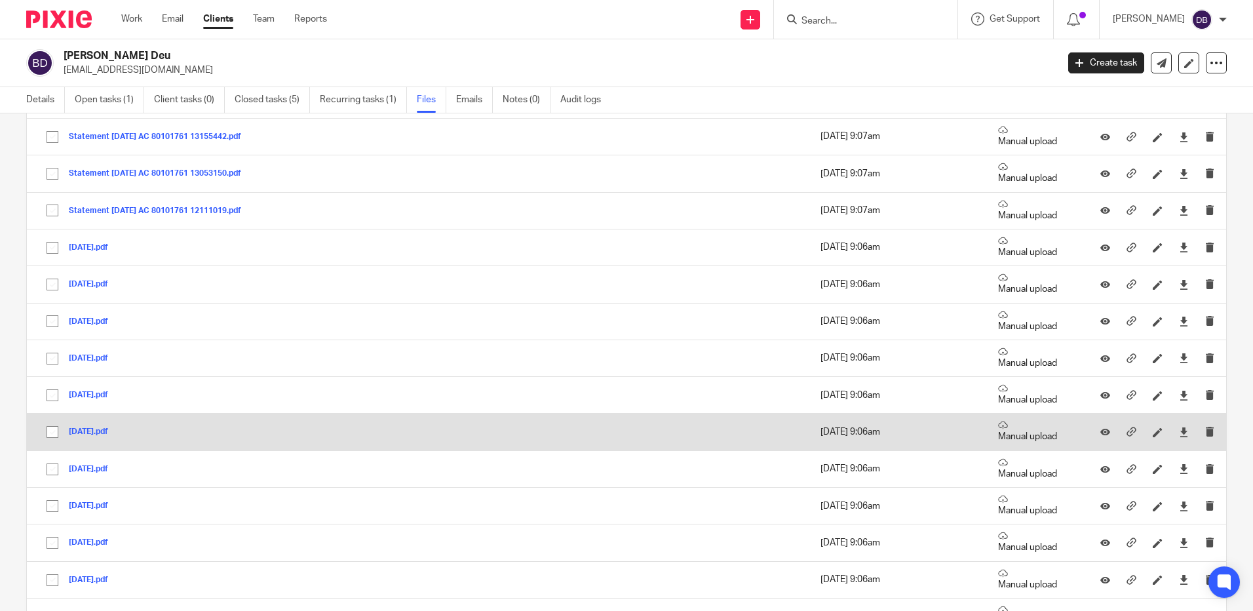
scroll to position [2688, 0]
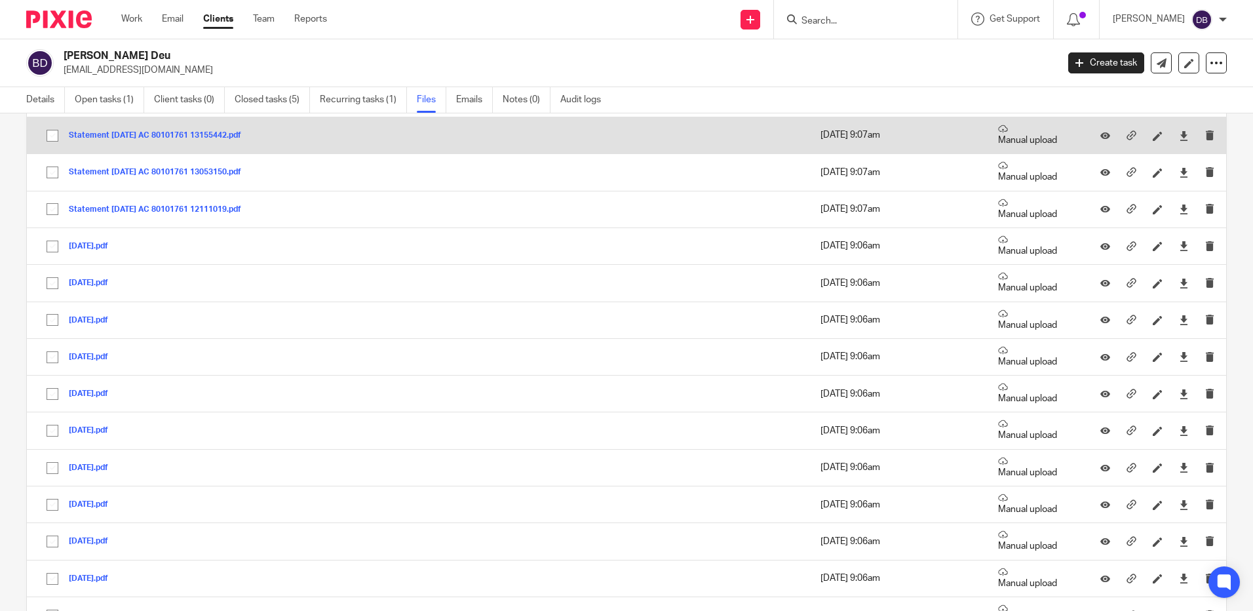
click at [53, 140] on input "checkbox" at bounding box center [52, 135] width 25 height 25
checkbox input "true"
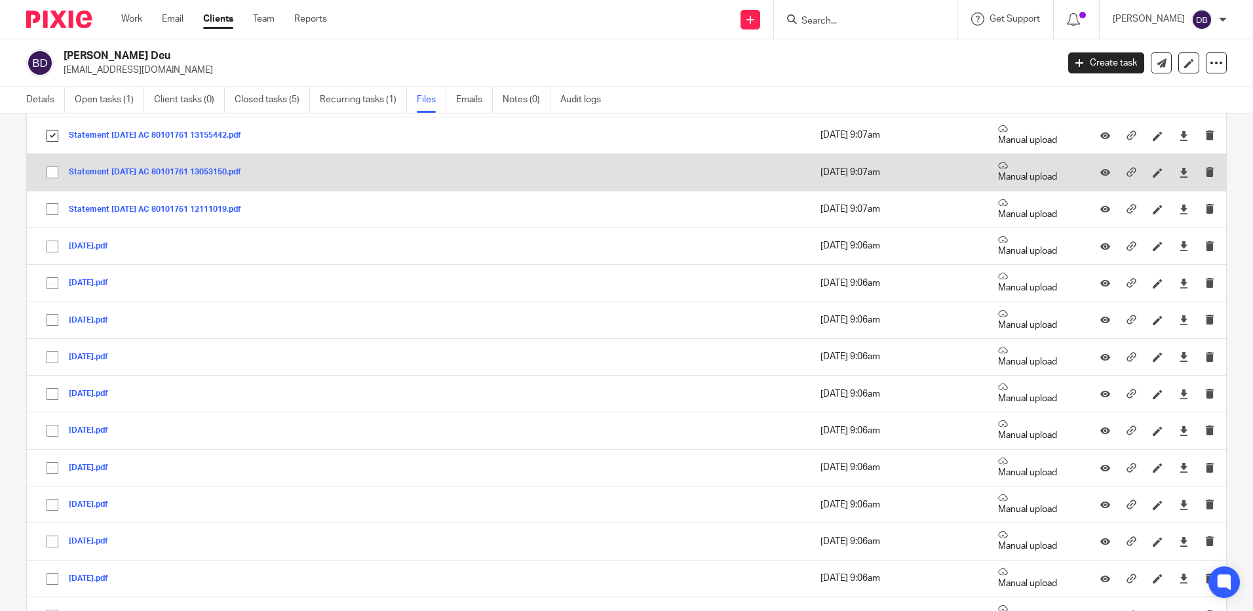
click at [51, 170] on input "checkbox" at bounding box center [52, 172] width 25 height 25
checkbox input "true"
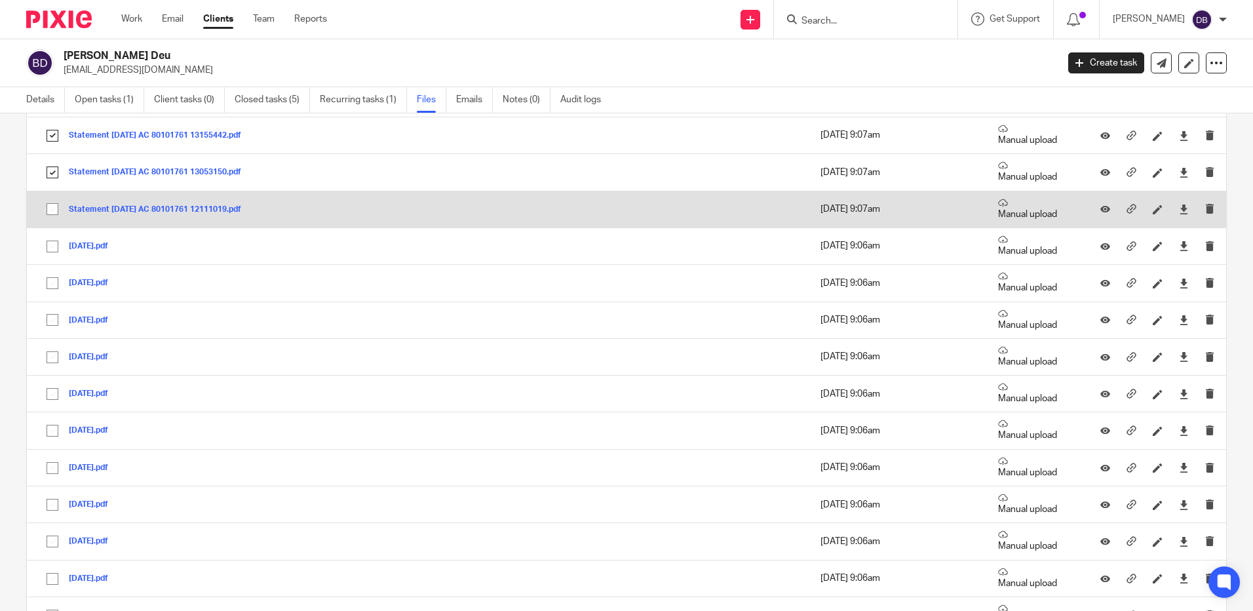
click at [54, 205] on input "checkbox" at bounding box center [52, 209] width 25 height 25
checkbox input "true"
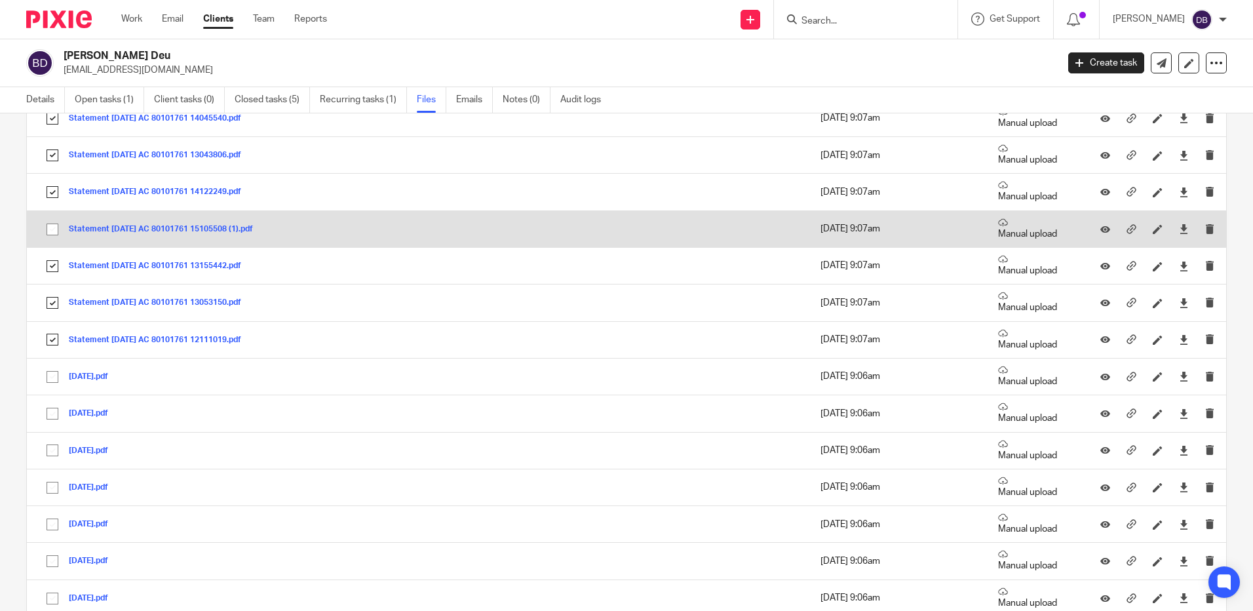
scroll to position [2557, 0]
click at [51, 227] on input "checkbox" at bounding box center [52, 230] width 25 height 25
checkbox input "true"
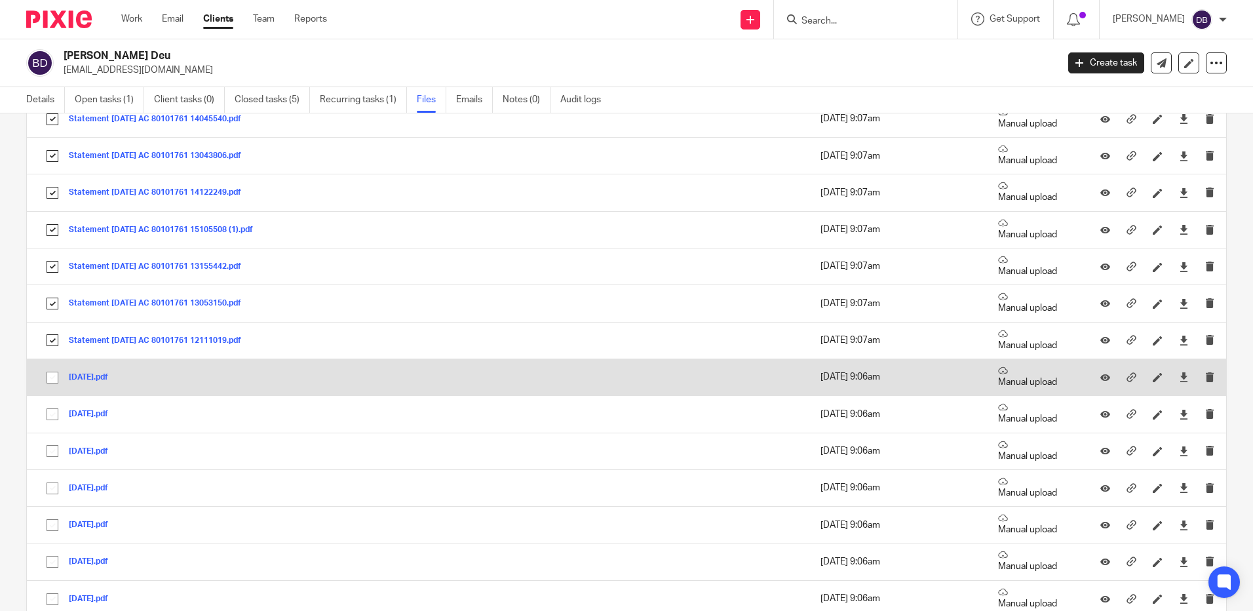
click at [53, 383] on input "checkbox" at bounding box center [52, 377] width 25 height 25
checkbox input "true"
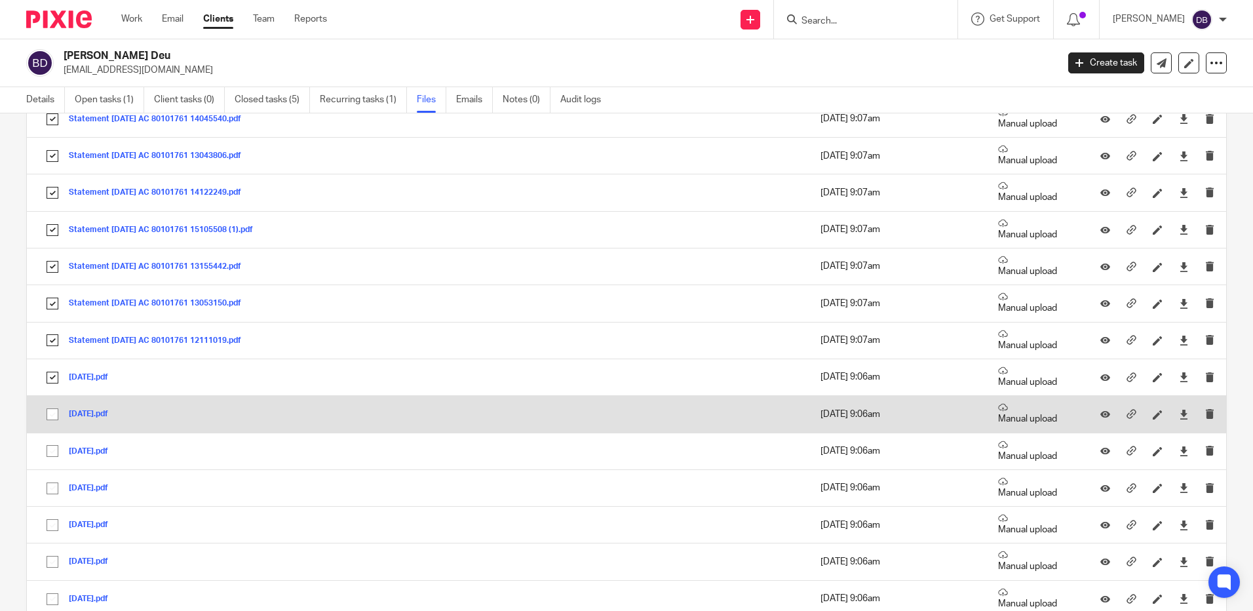
click at [54, 414] on input "checkbox" at bounding box center [52, 414] width 25 height 25
checkbox input "true"
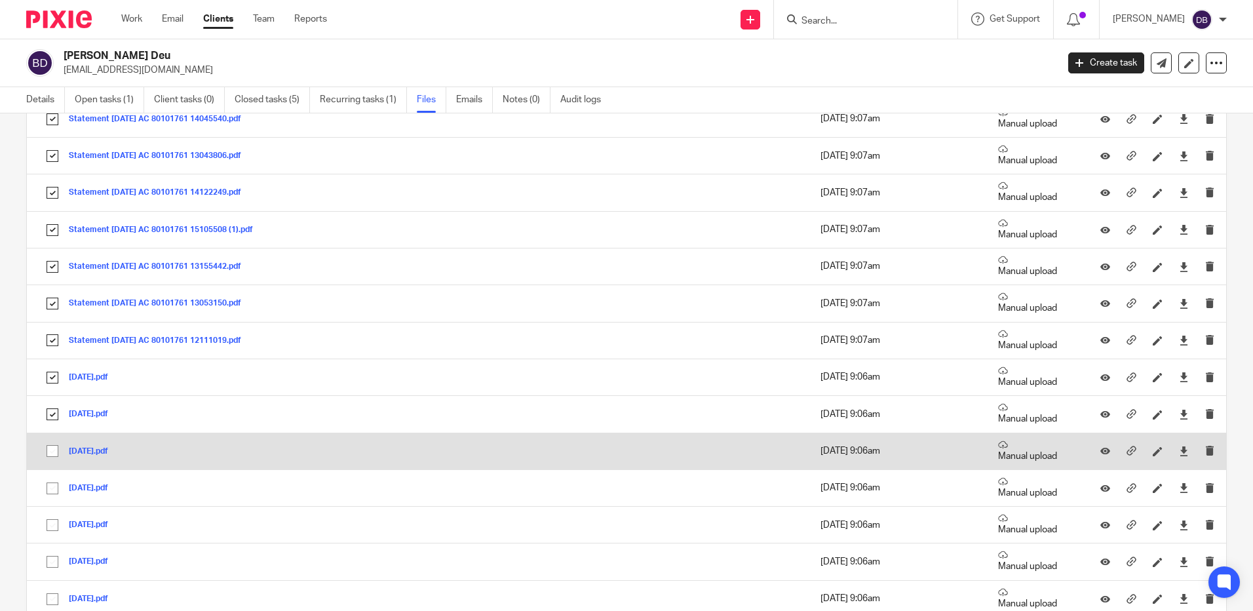
click at [50, 456] on input "checkbox" at bounding box center [52, 451] width 25 height 25
checkbox input "true"
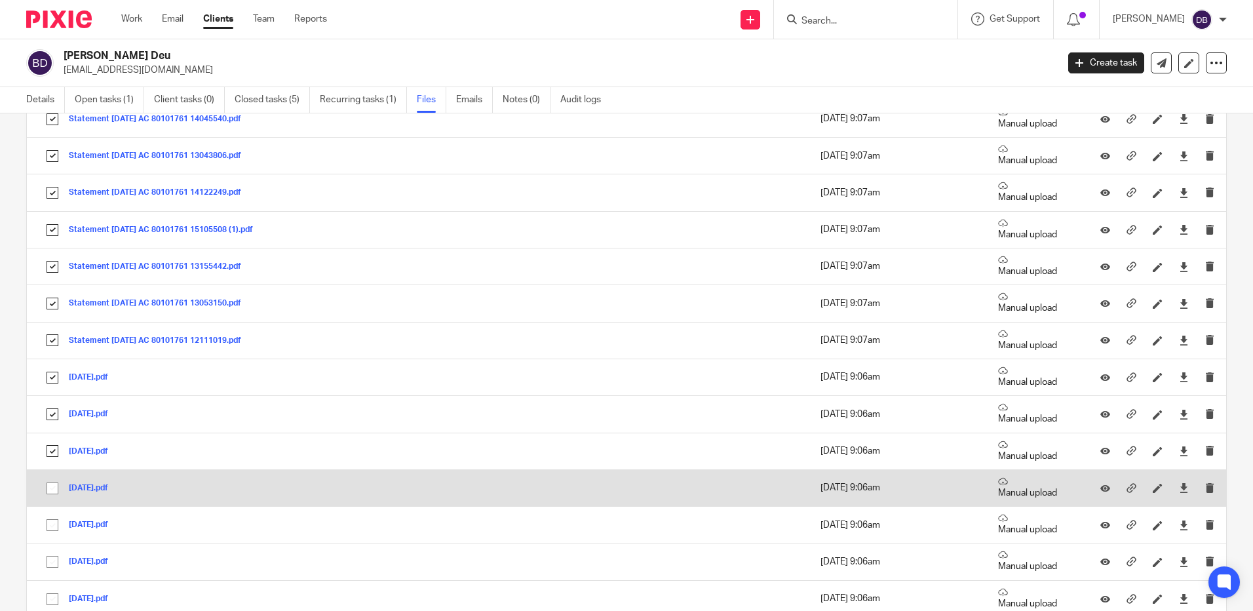
click at [51, 495] on input "checkbox" at bounding box center [52, 488] width 25 height 25
checkbox input "true"
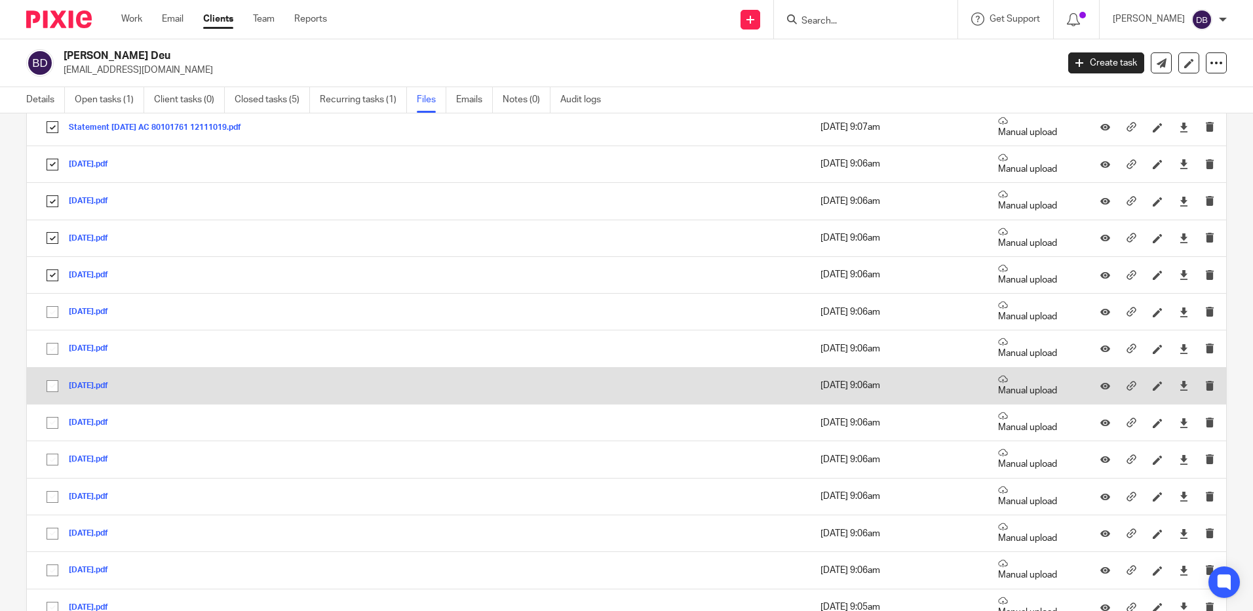
scroll to position [2819, 0]
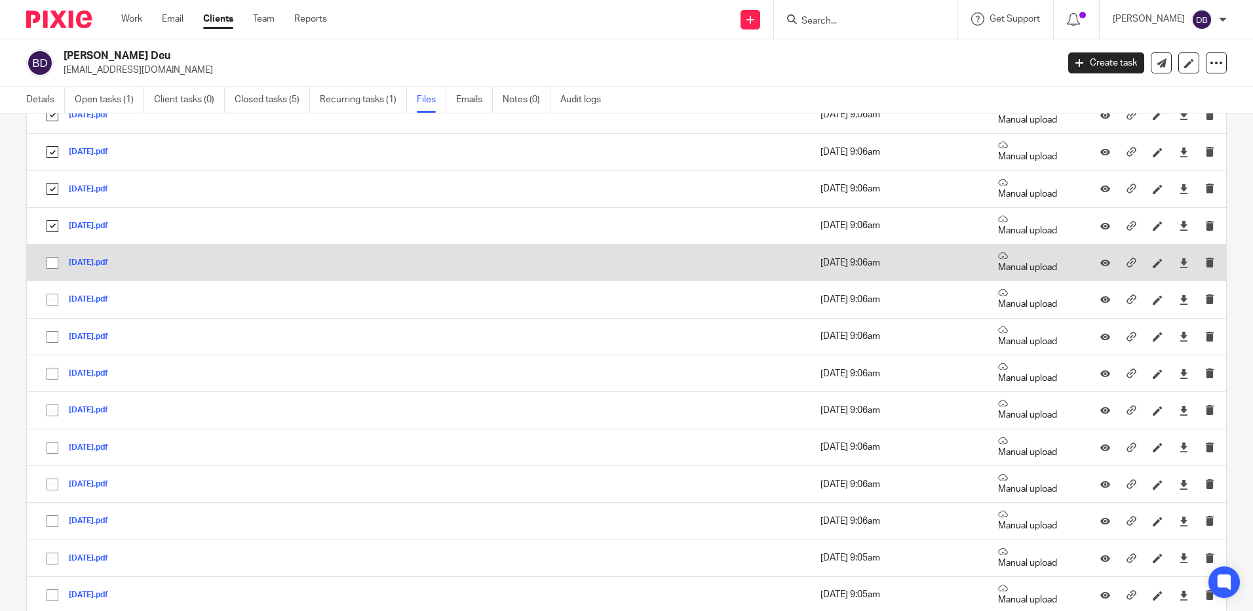
click at [47, 261] on input "checkbox" at bounding box center [52, 262] width 25 height 25
checkbox input "true"
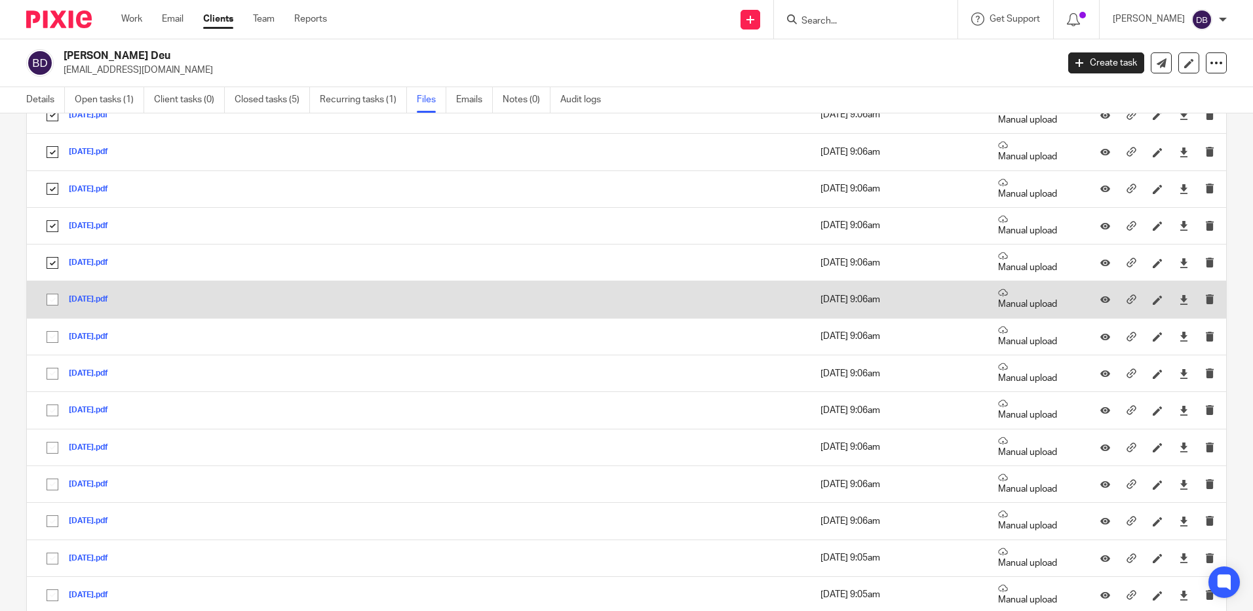
click at [52, 301] on input "checkbox" at bounding box center [52, 299] width 25 height 25
checkbox input "true"
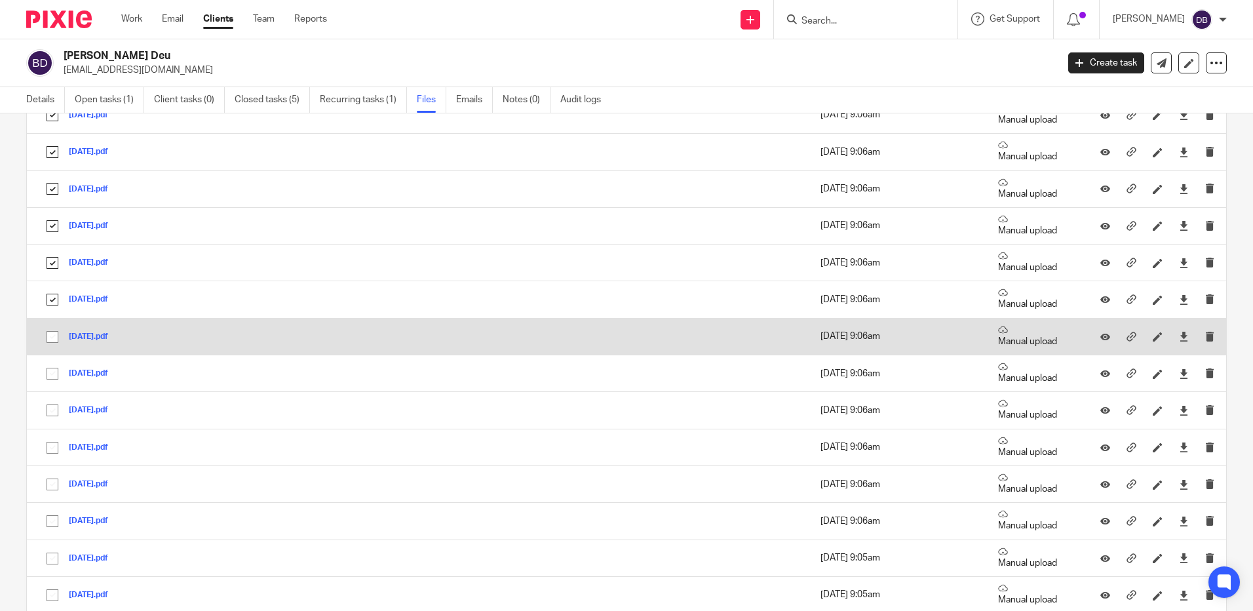
click at [49, 336] on input "checkbox" at bounding box center [52, 336] width 25 height 25
checkbox input "true"
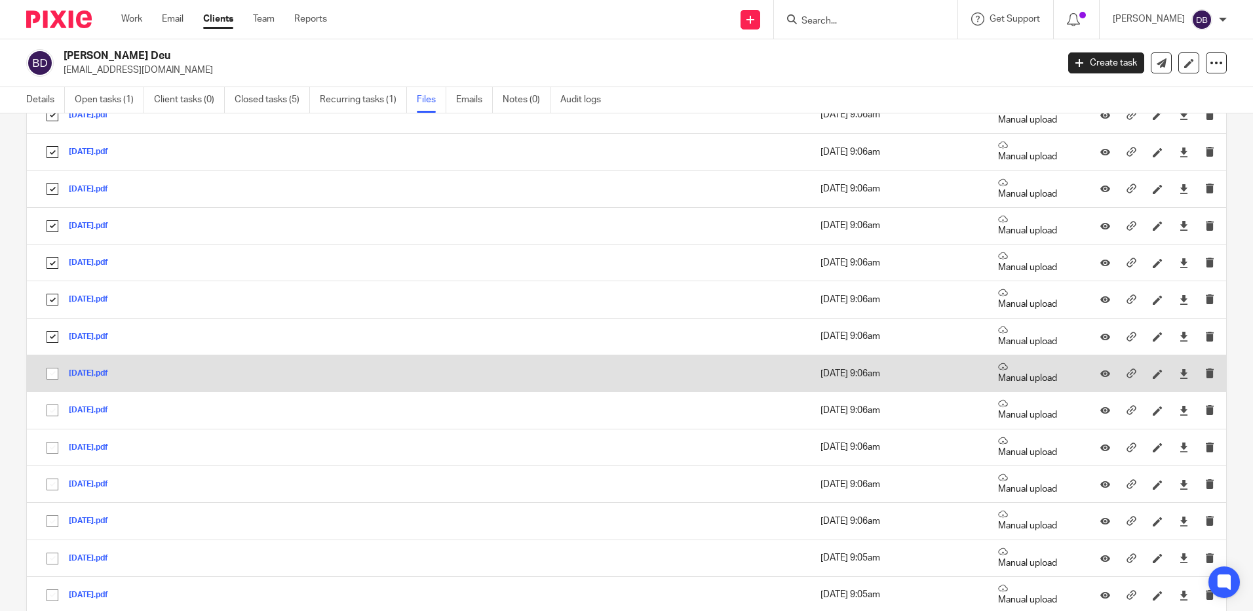
drag, startPoint x: 48, startPoint y: 374, endPoint x: 50, endPoint y: 383, distance: 9.4
click at [48, 376] on input "checkbox" at bounding box center [52, 373] width 25 height 25
checkbox input "true"
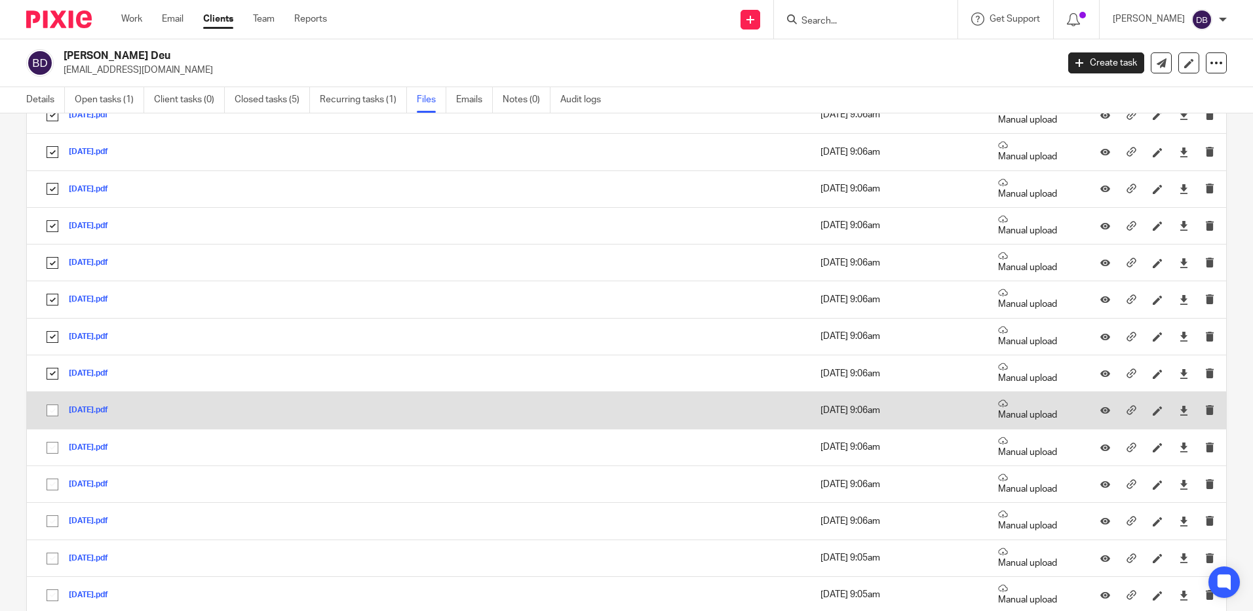
click at [56, 417] on input "checkbox" at bounding box center [52, 410] width 25 height 25
checkbox input "true"
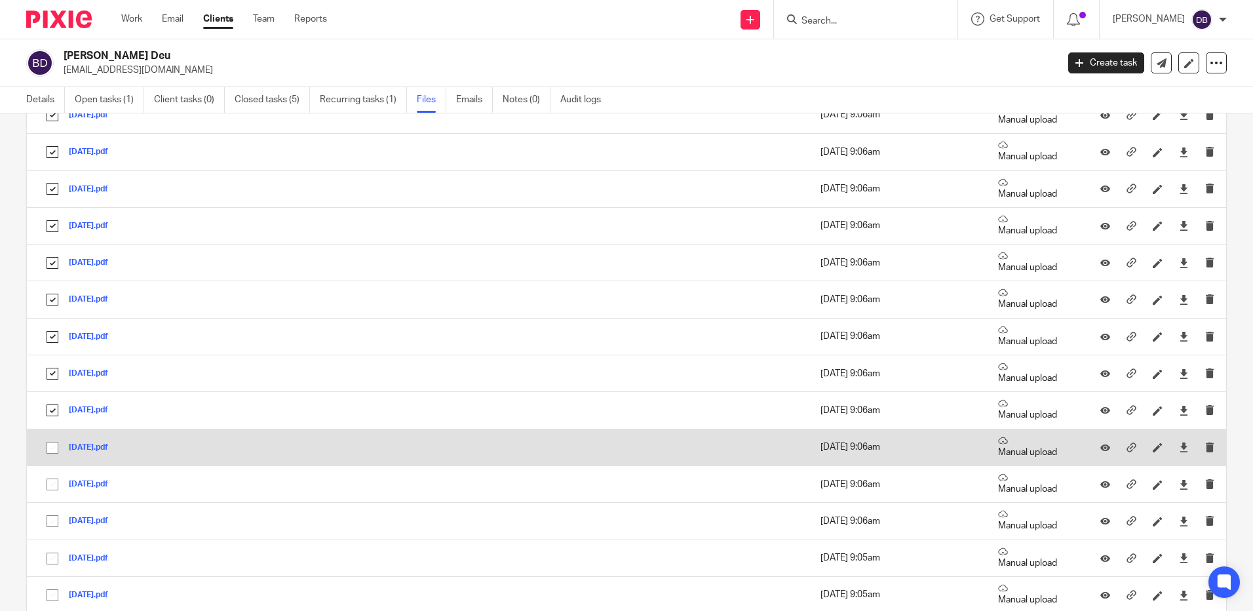
click at [50, 441] on input "checkbox" at bounding box center [52, 447] width 25 height 25
checkbox input "true"
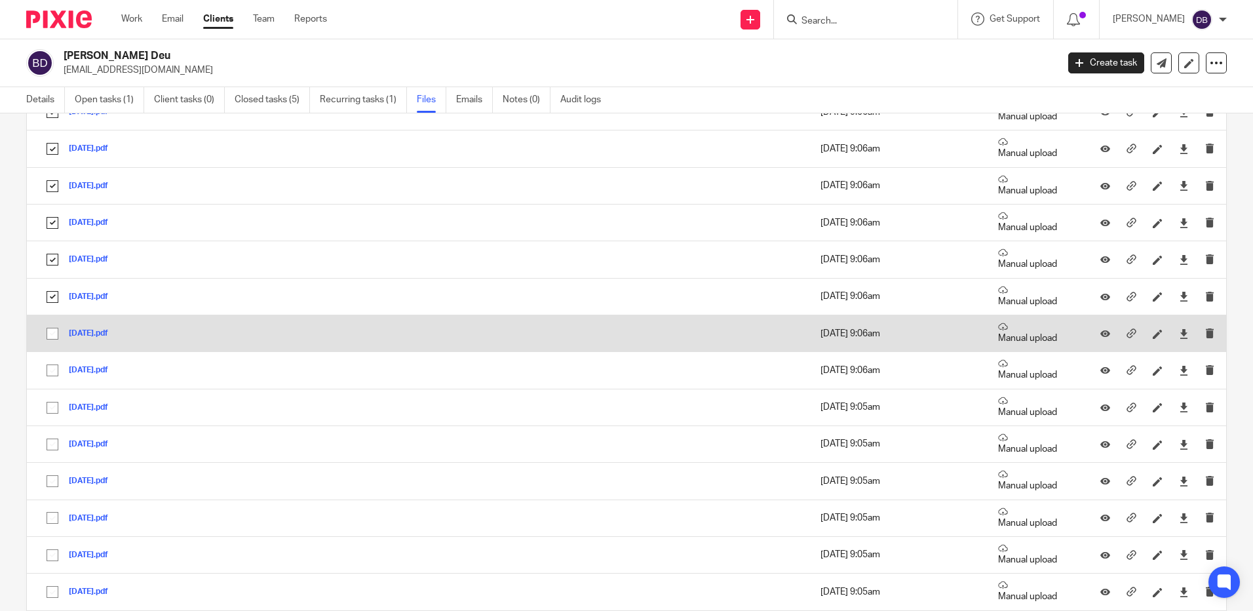
scroll to position [3015, 0]
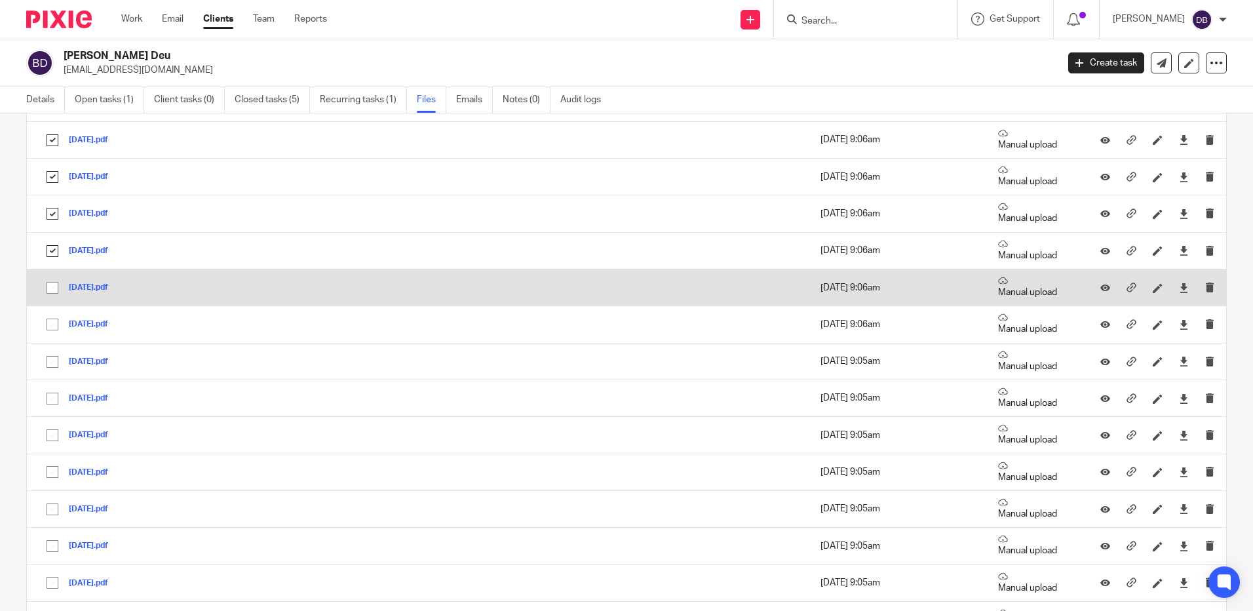
click at [50, 291] on input "checkbox" at bounding box center [52, 287] width 25 height 25
checkbox input "true"
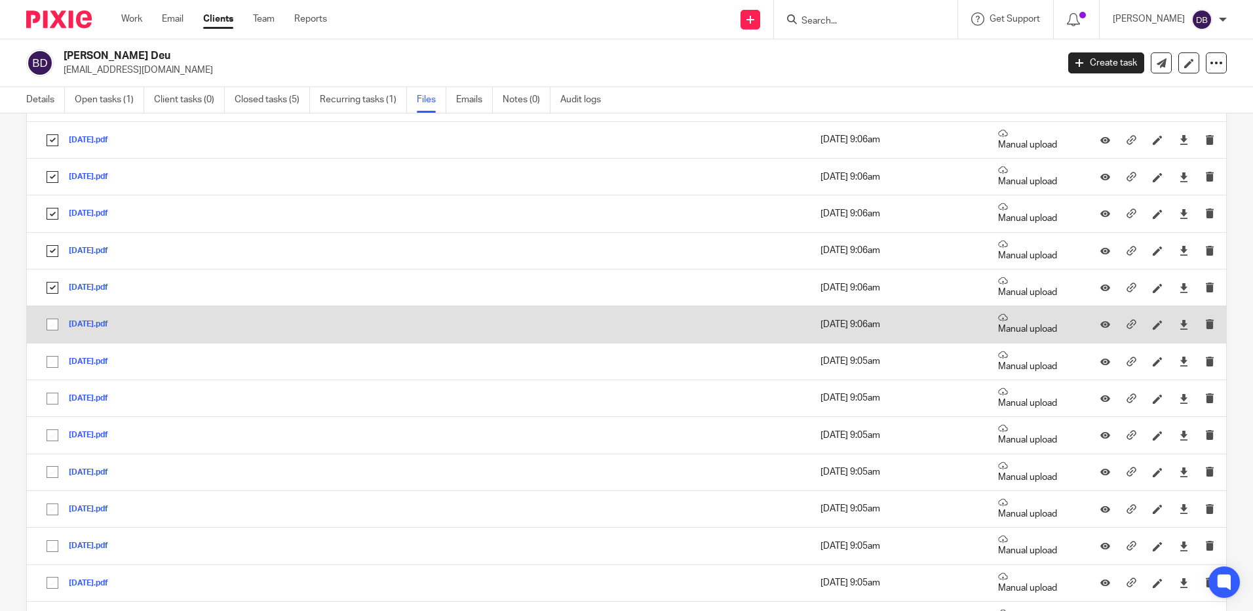
click at [54, 323] on input "checkbox" at bounding box center [52, 324] width 25 height 25
checkbox input "true"
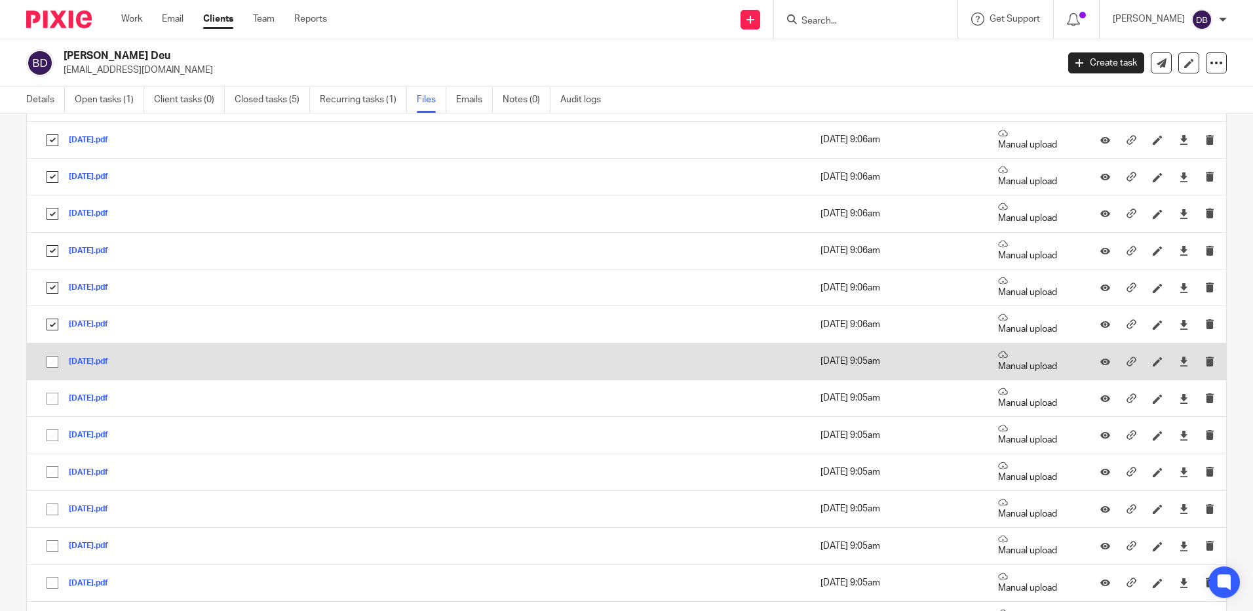
click at [51, 366] on input "checkbox" at bounding box center [52, 361] width 25 height 25
checkbox input "true"
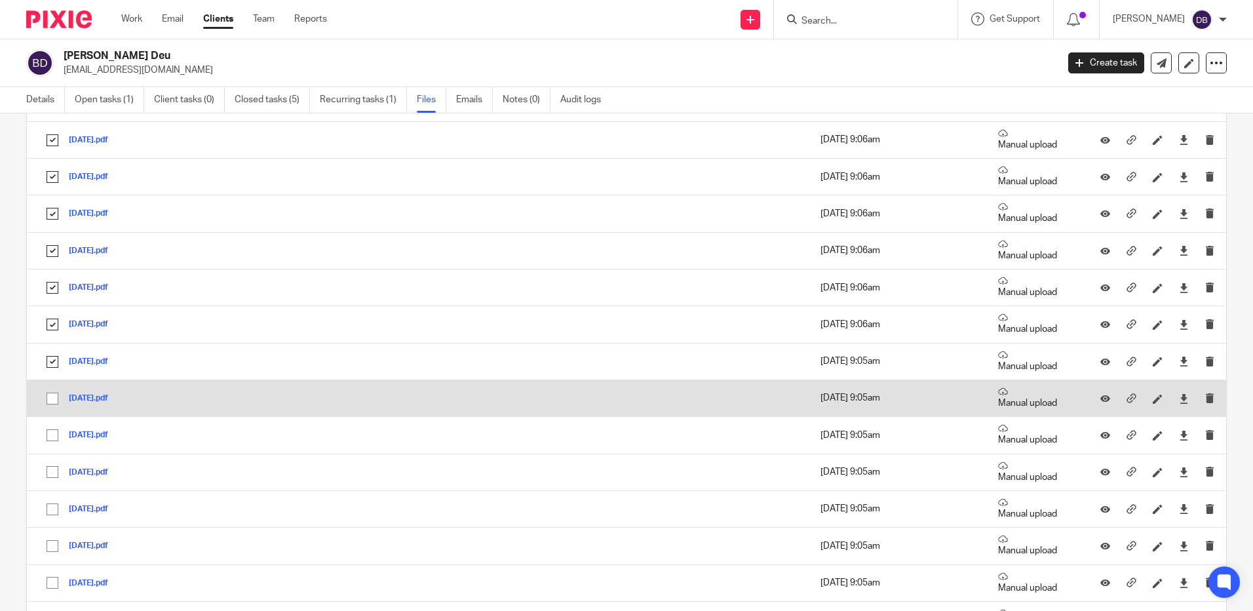
drag, startPoint x: 51, startPoint y: 401, endPoint x: 54, endPoint y: 410, distance: 10.2
click at [52, 402] on input "checkbox" at bounding box center [52, 398] width 25 height 25
checkbox input "true"
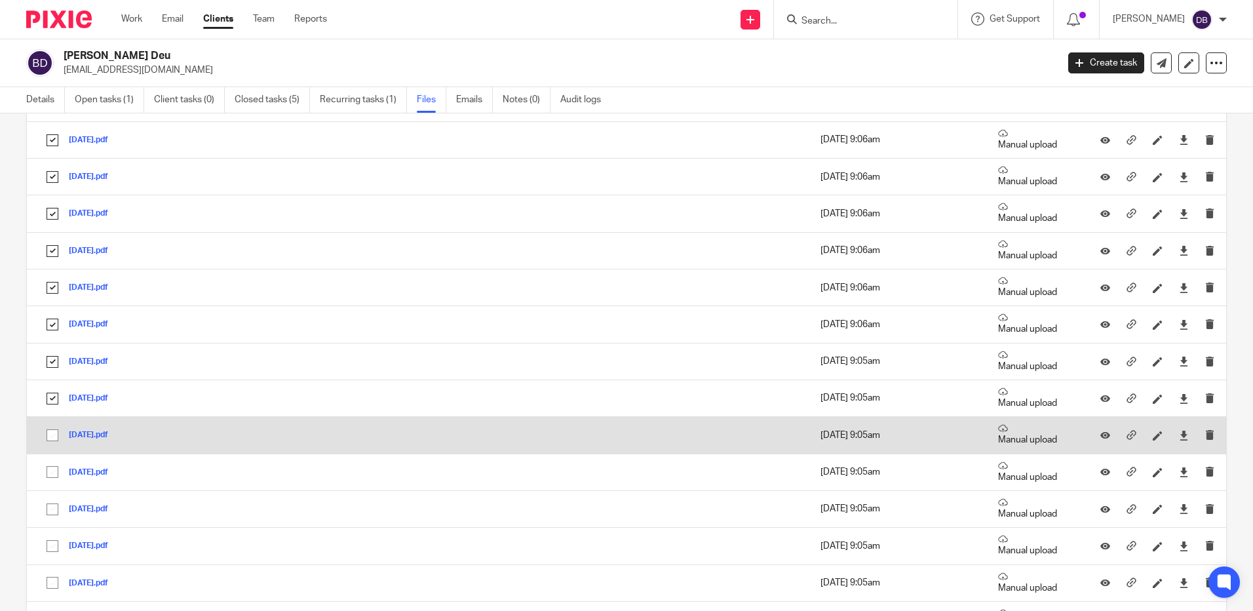
drag, startPoint x: 52, startPoint y: 432, endPoint x: 73, endPoint y: 398, distance: 40.0
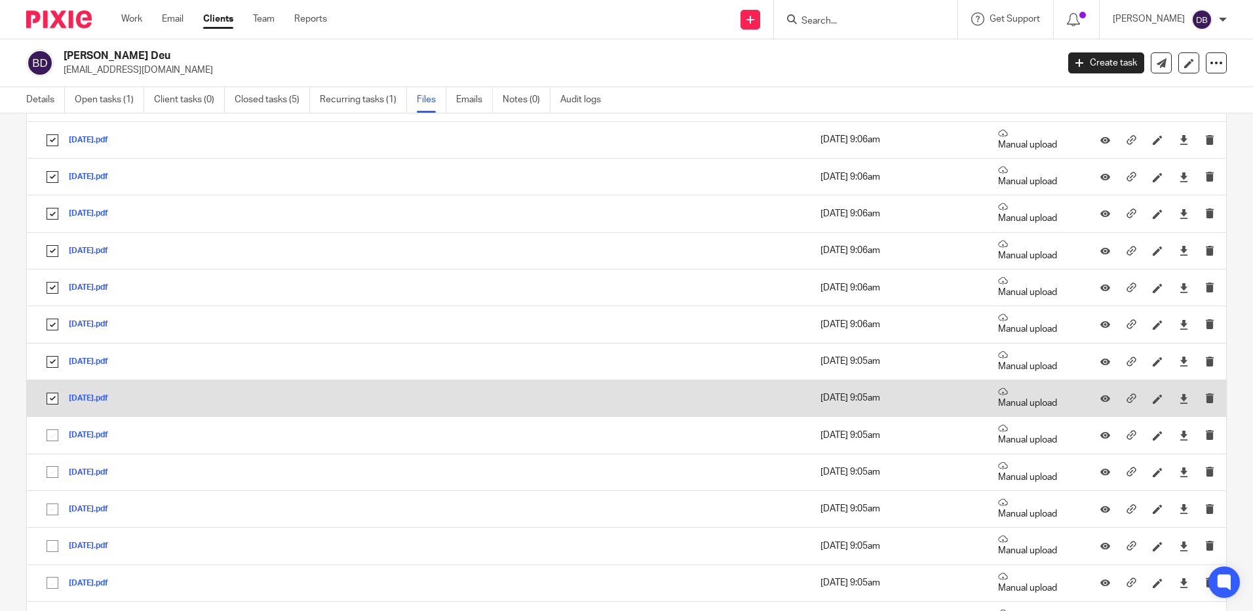
click at [52, 432] on input "checkbox" at bounding box center [52, 435] width 25 height 25
checkbox input "true"
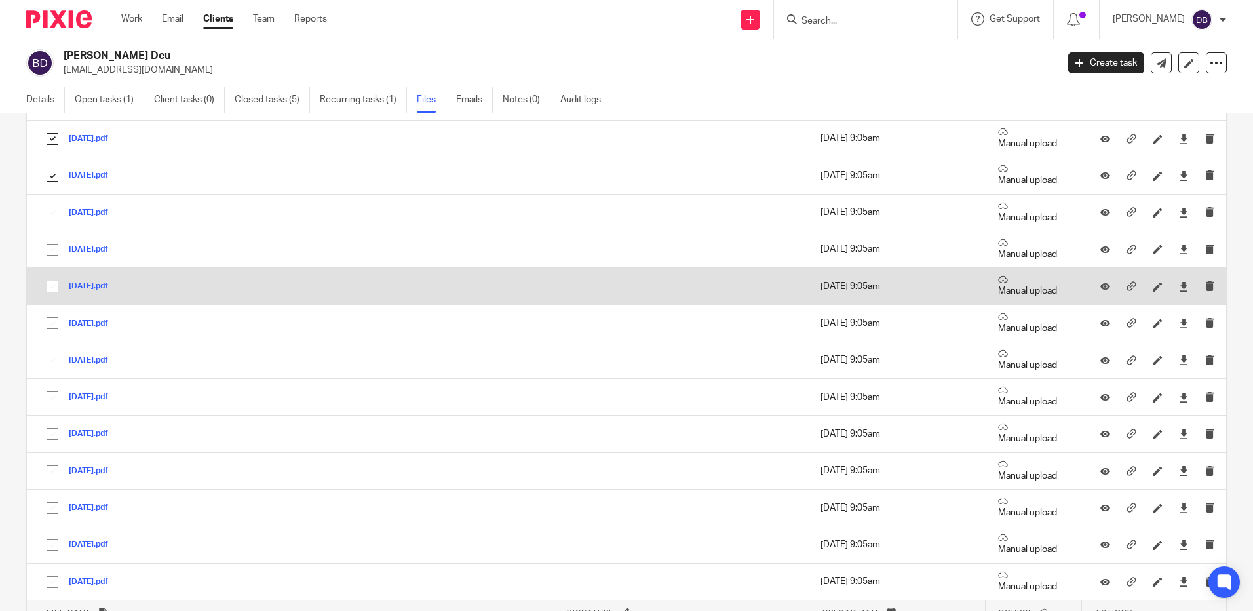
scroll to position [3278, 0]
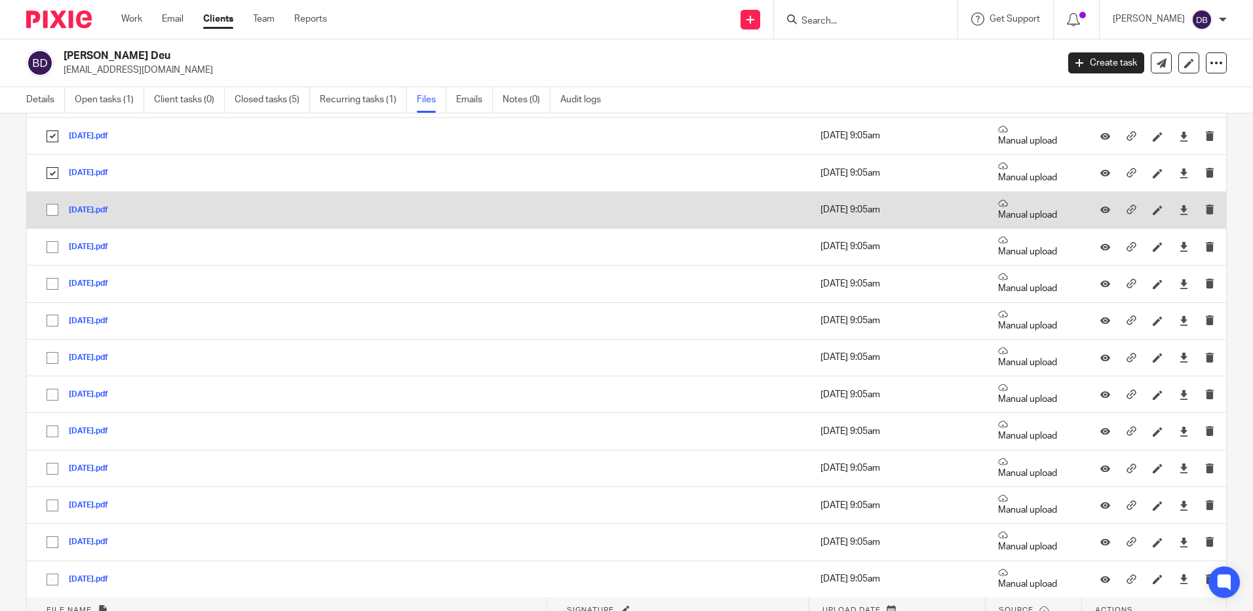
drag, startPoint x: 52, startPoint y: 211, endPoint x: 50, endPoint y: 235, distance: 23.7
click at [52, 212] on input "checkbox" at bounding box center [52, 209] width 25 height 25
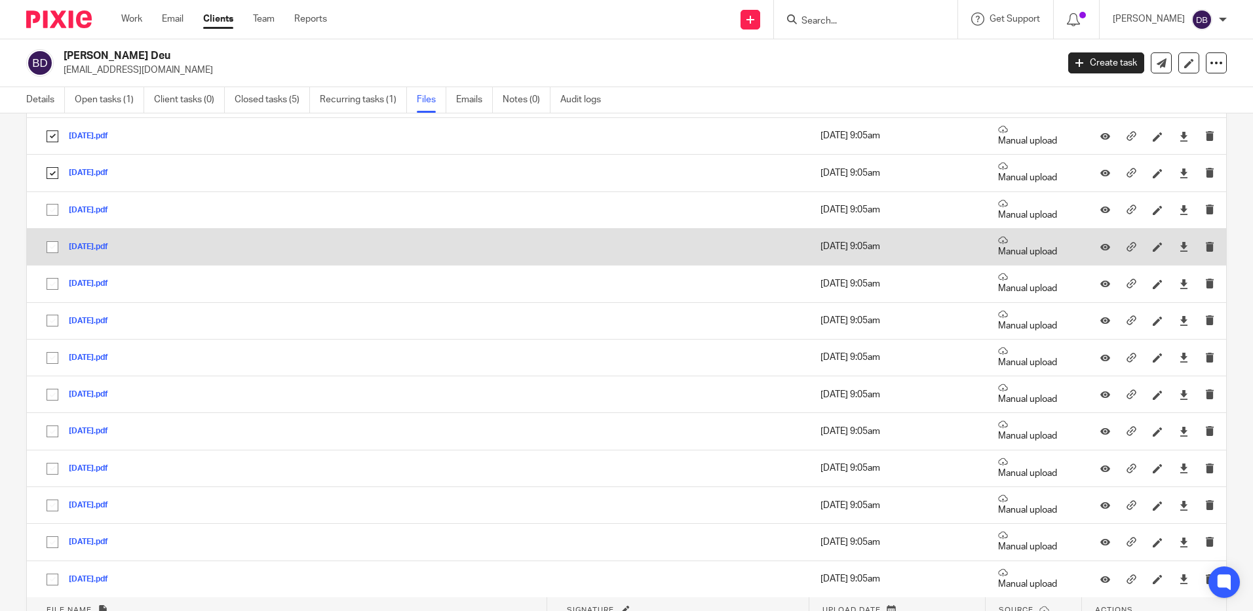
checkbox input "true"
drag, startPoint x: 52, startPoint y: 245, endPoint x: 52, endPoint y: 251, distance: 6.6
click at [52, 246] on input "checkbox" at bounding box center [52, 247] width 25 height 25
checkbox input "true"
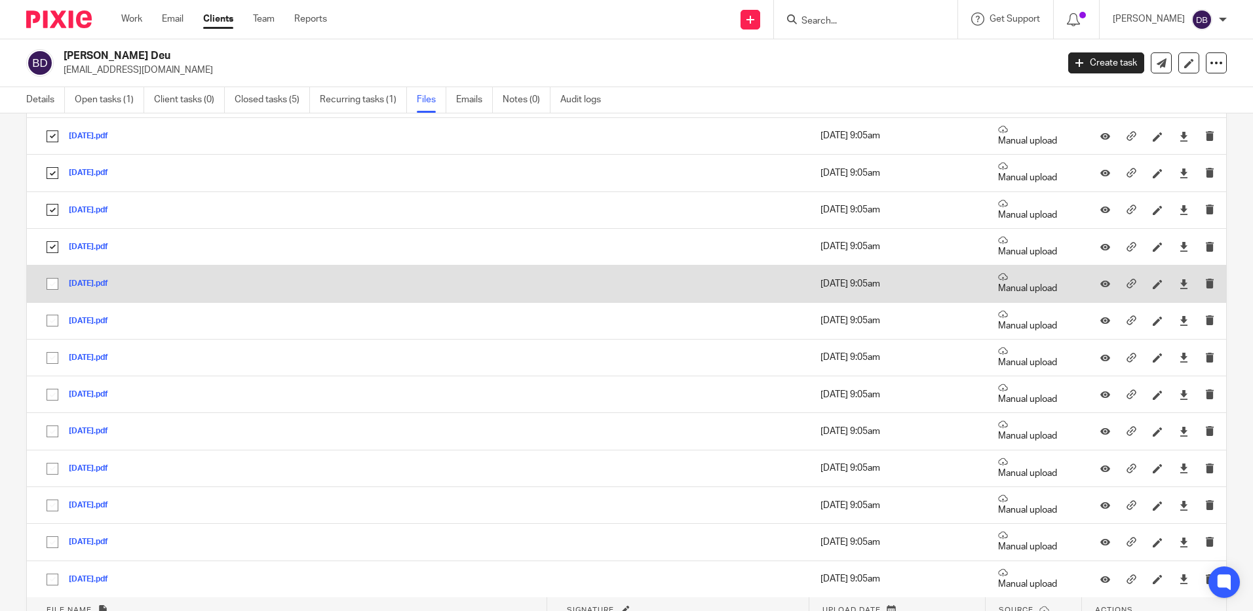
click at [50, 284] on input "checkbox" at bounding box center [52, 283] width 25 height 25
checkbox input "true"
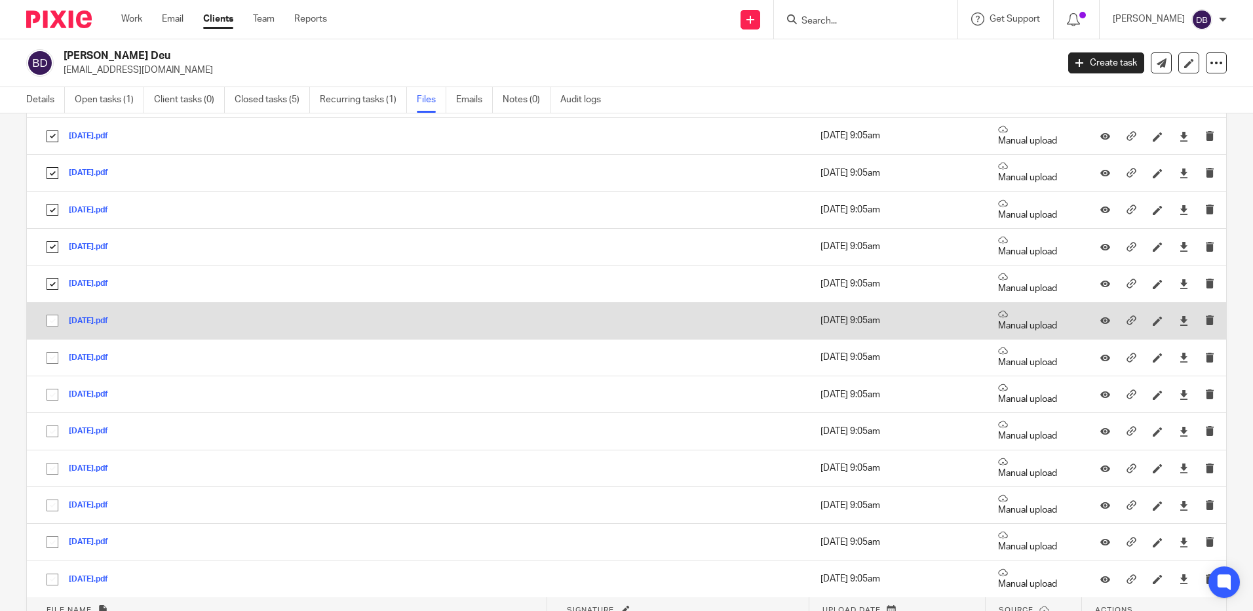
drag, startPoint x: 51, startPoint y: 322, endPoint x: 49, endPoint y: 330, distance: 8.7
click at [52, 324] on input "checkbox" at bounding box center [52, 320] width 25 height 25
checkbox input "true"
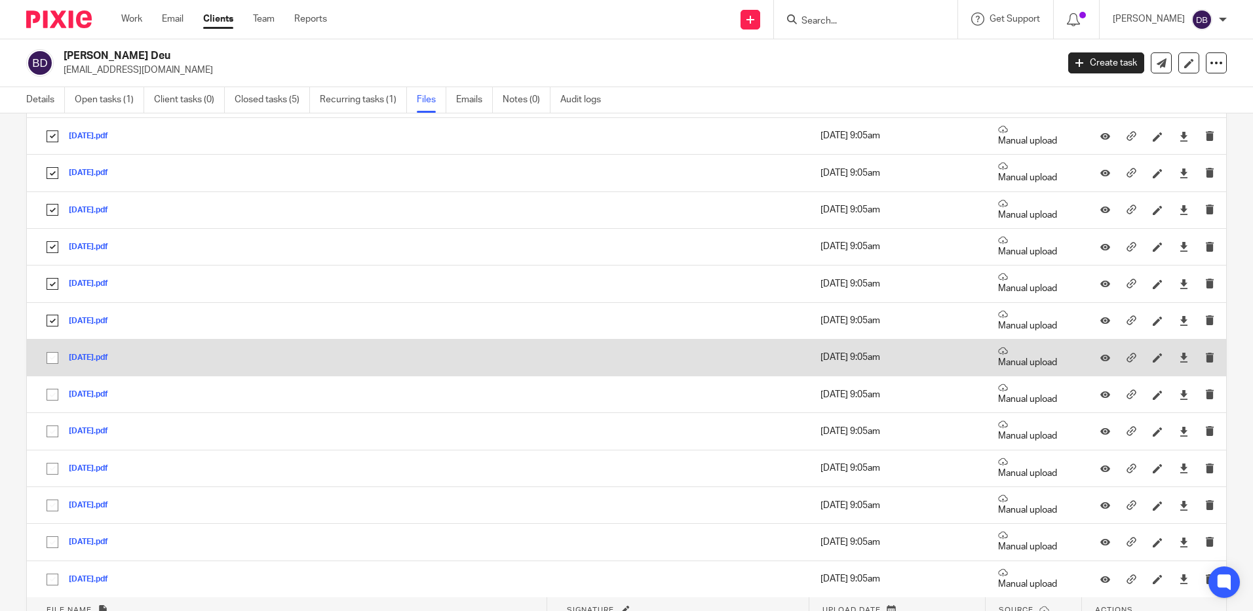
click at [51, 357] on input "checkbox" at bounding box center [52, 357] width 25 height 25
checkbox input "true"
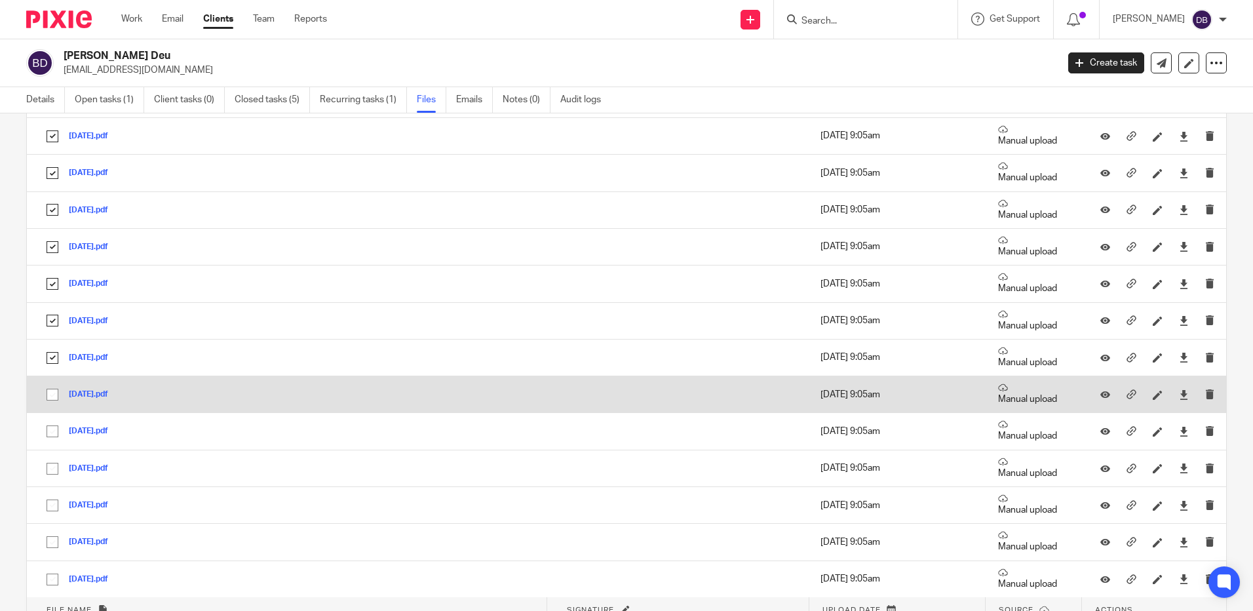
click at [53, 391] on input "checkbox" at bounding box center [52, 394] width 25 height 25
checkbox input "true"
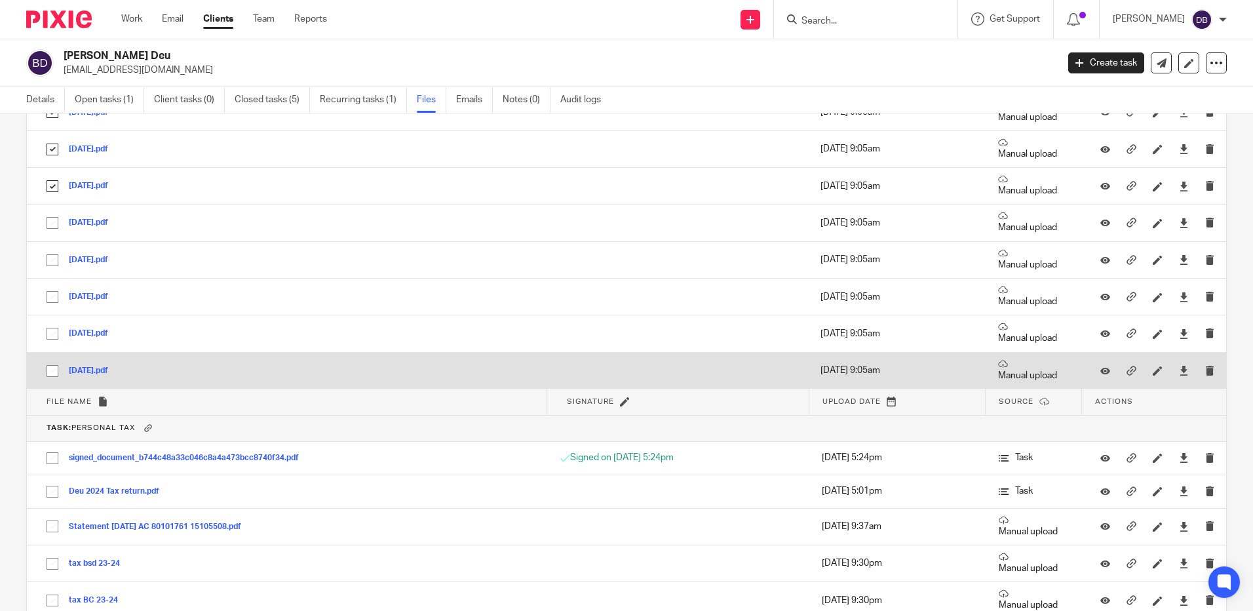
scroll to position [3540, 0]
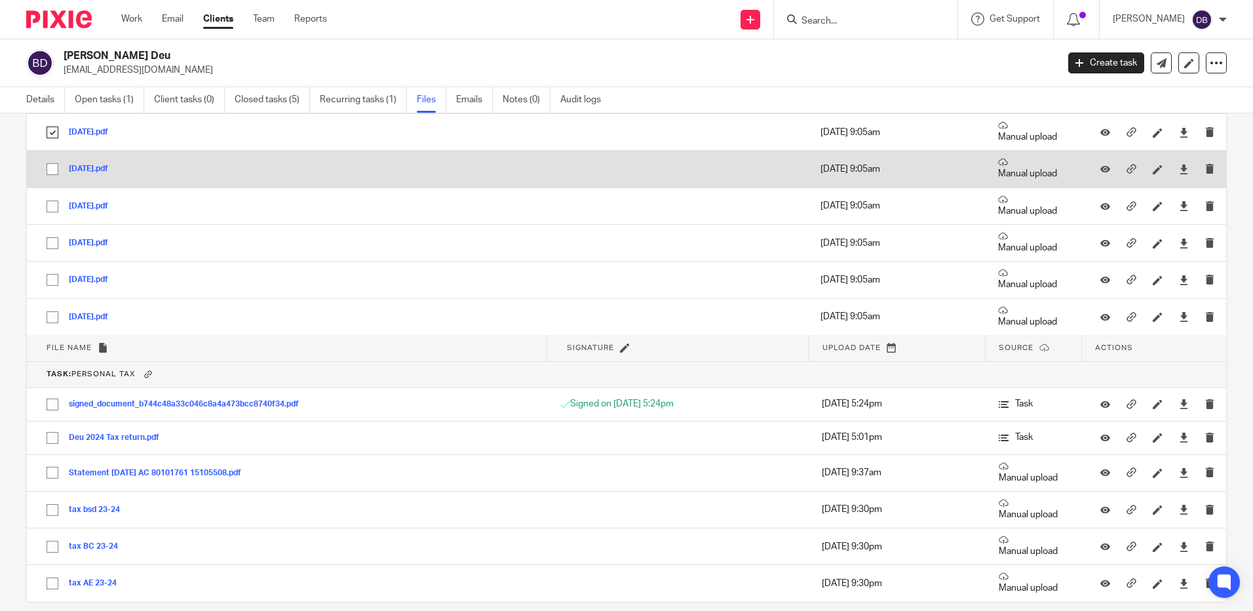
click at [52, 171] on input "checkbox" at bounding box center [52, 169] width 25 height 25
checkbox input "true"
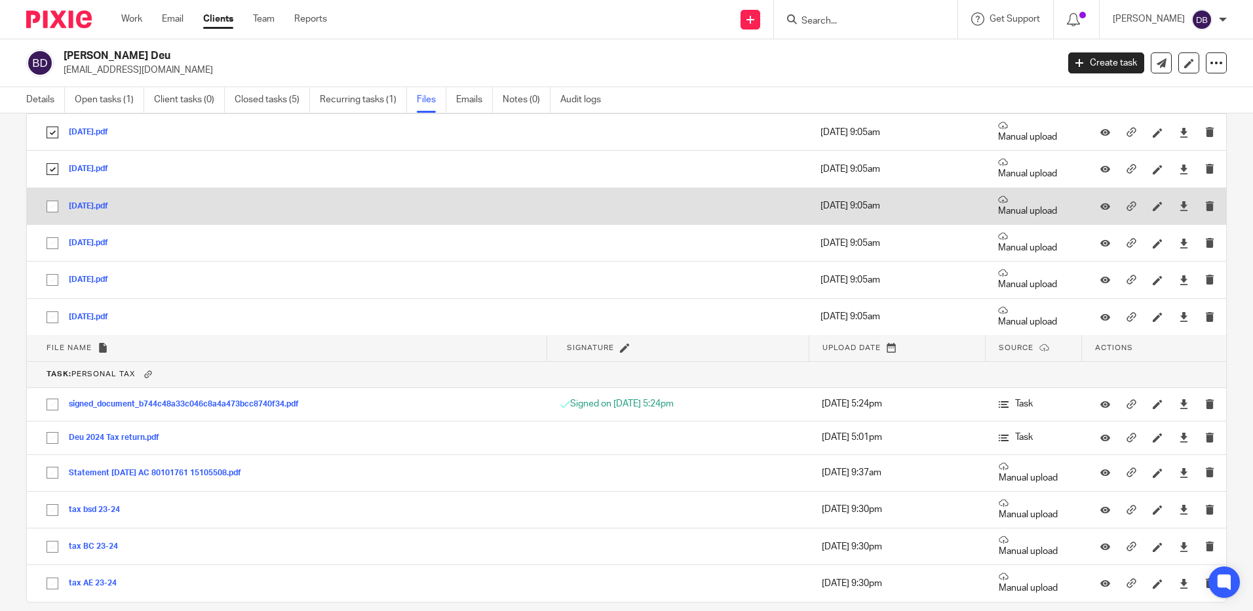
click at [46, 208] on input "checkbox" at bounding box center [52, 206] width 25 height 25
checkbox input "true"
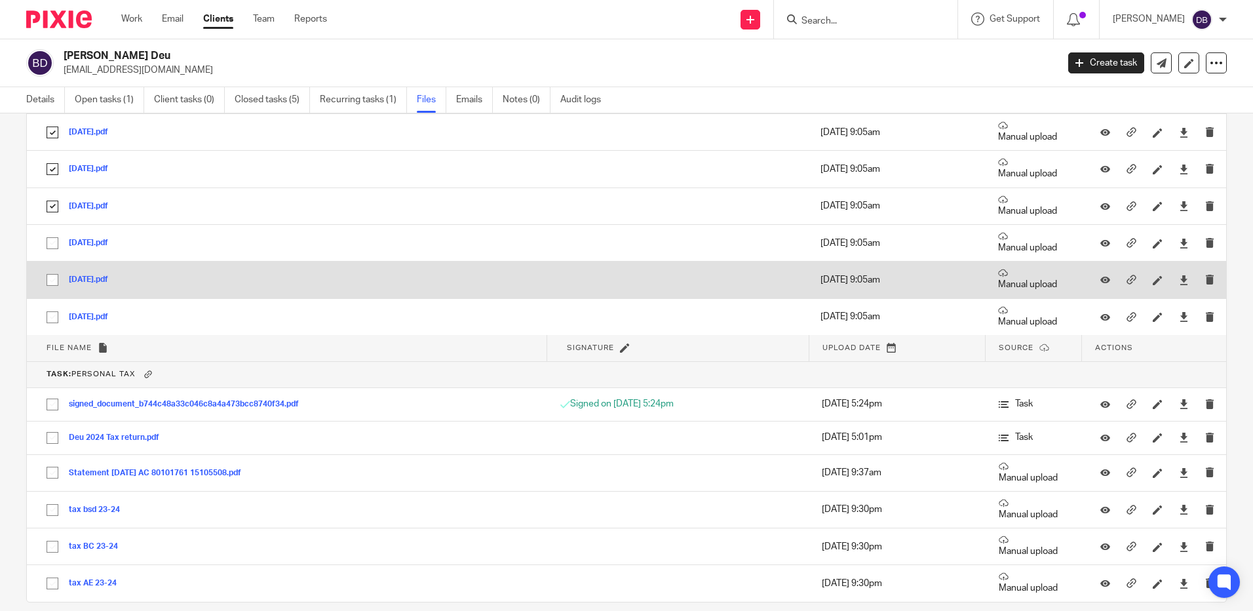
drag, startPoint x: 52, startPoint y: 241, endPoint x: 59, endPoint y: 281, distance: 40.6
click at [52, 244] on input "checkbox" at bounding box center [52, 243] width 25 height 25
checkbox input "true"
drag, startPoint x: 54, startPoint y: 282, endPoint x: 52, endPoint y: 298, distance: 15.9
click at [55, 282] on input "checkbox" at bounding box center [52, 279] width 25 height 25
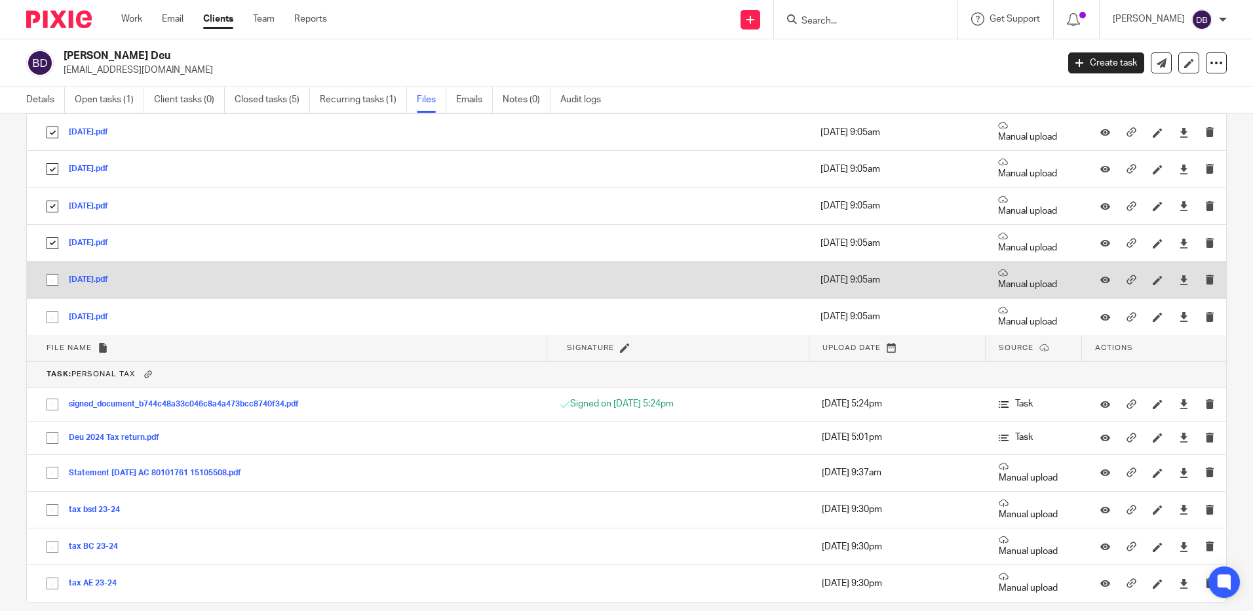
checkbox input "true"
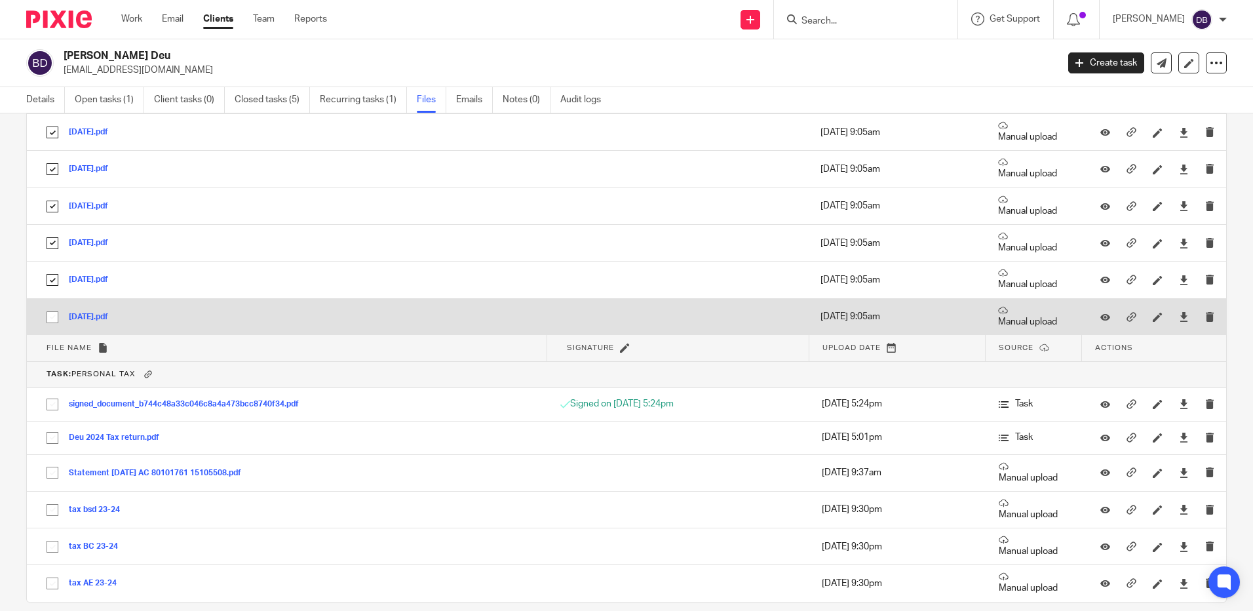
click at [52, 319] on input "checkbox" at bounding box center [52, 317] width 25 height 25
checkbox input "true"
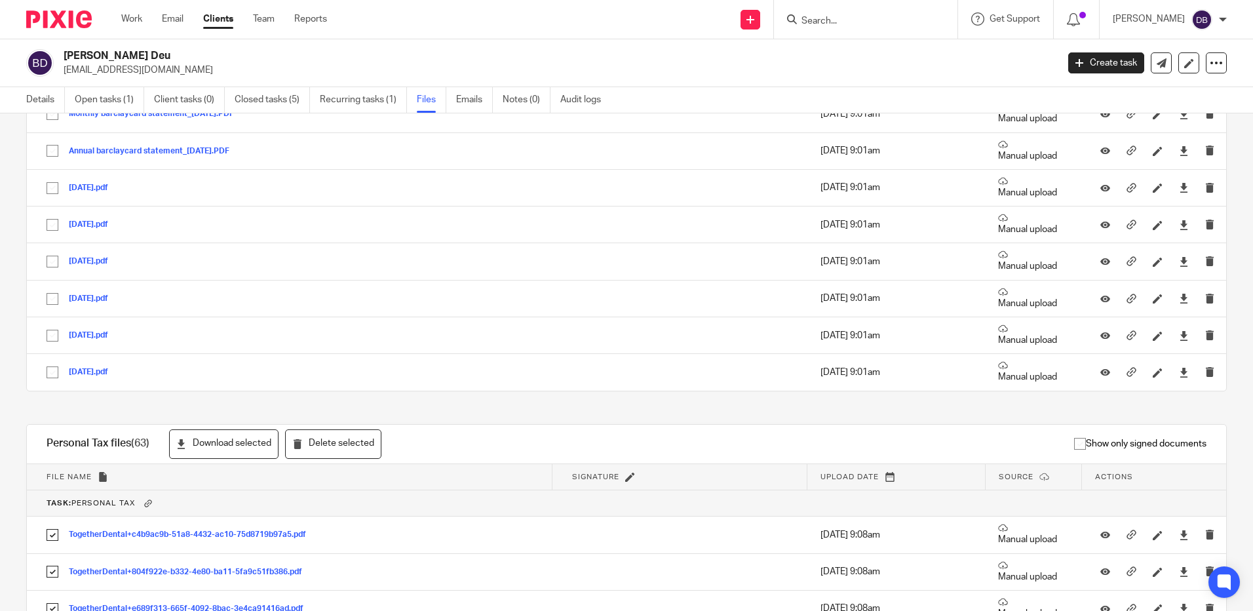
scroll to position [1246, 0]
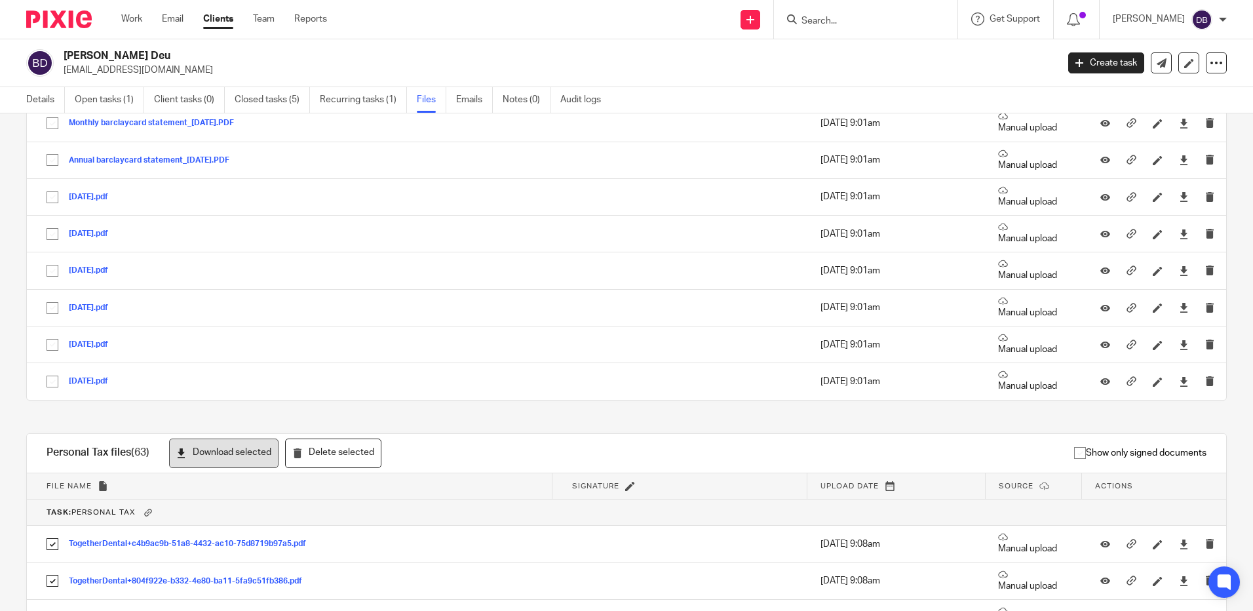
click at [233, 451] on button "Download selected" at bounding box center [223, 453] width 109 height 29
